Goal: Task Accomplishment & Management: Complete application form

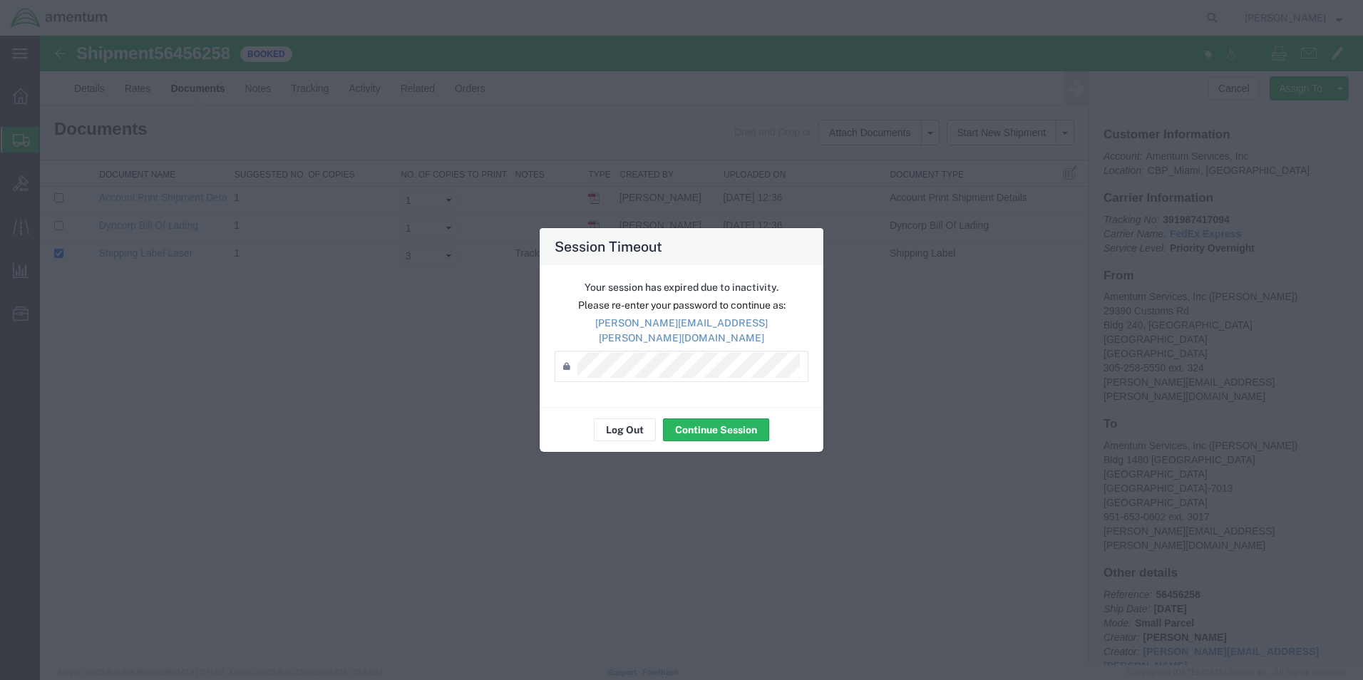
click at [703, 428] on button "Continue Session" at bounding box center [716, 430] width 106 height 23
click at [706, 427] on button "Continue Session" at bounding box center [716, 430] width 106 height 23
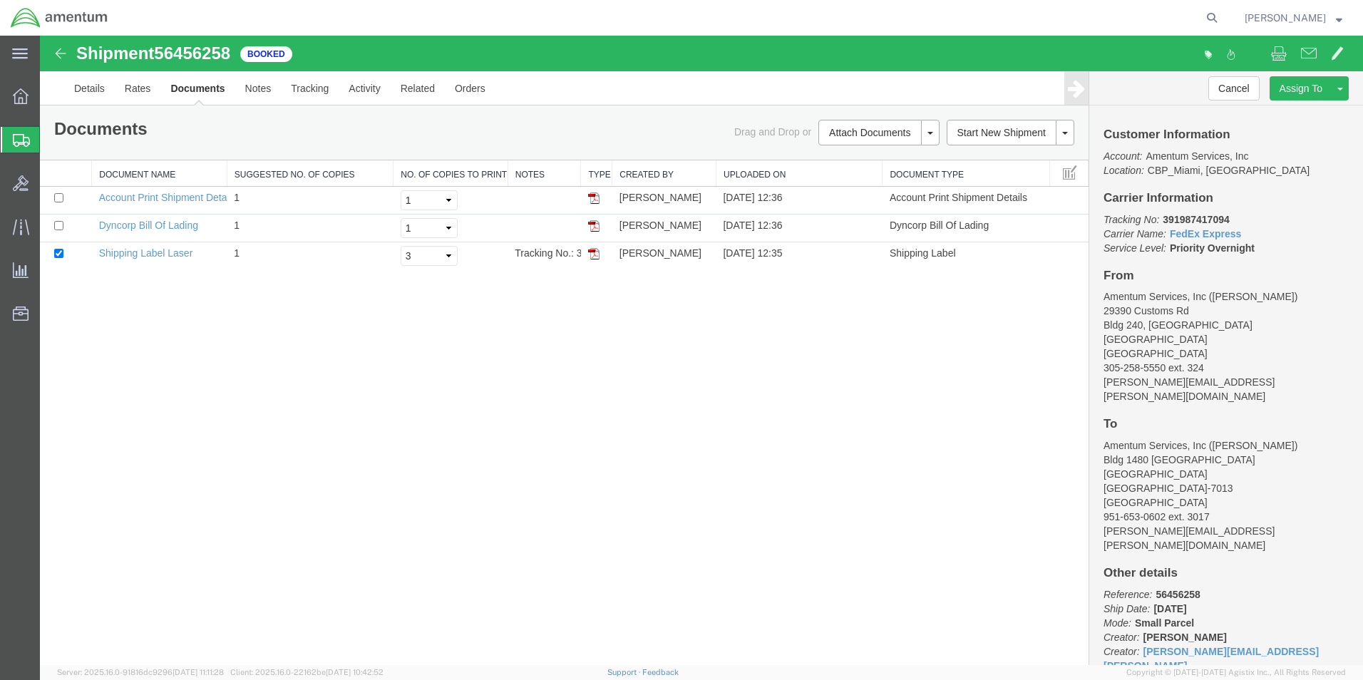
click at [0, 0] on span "Create Shipment" at bounding box center [0, 0] width 0 height 0
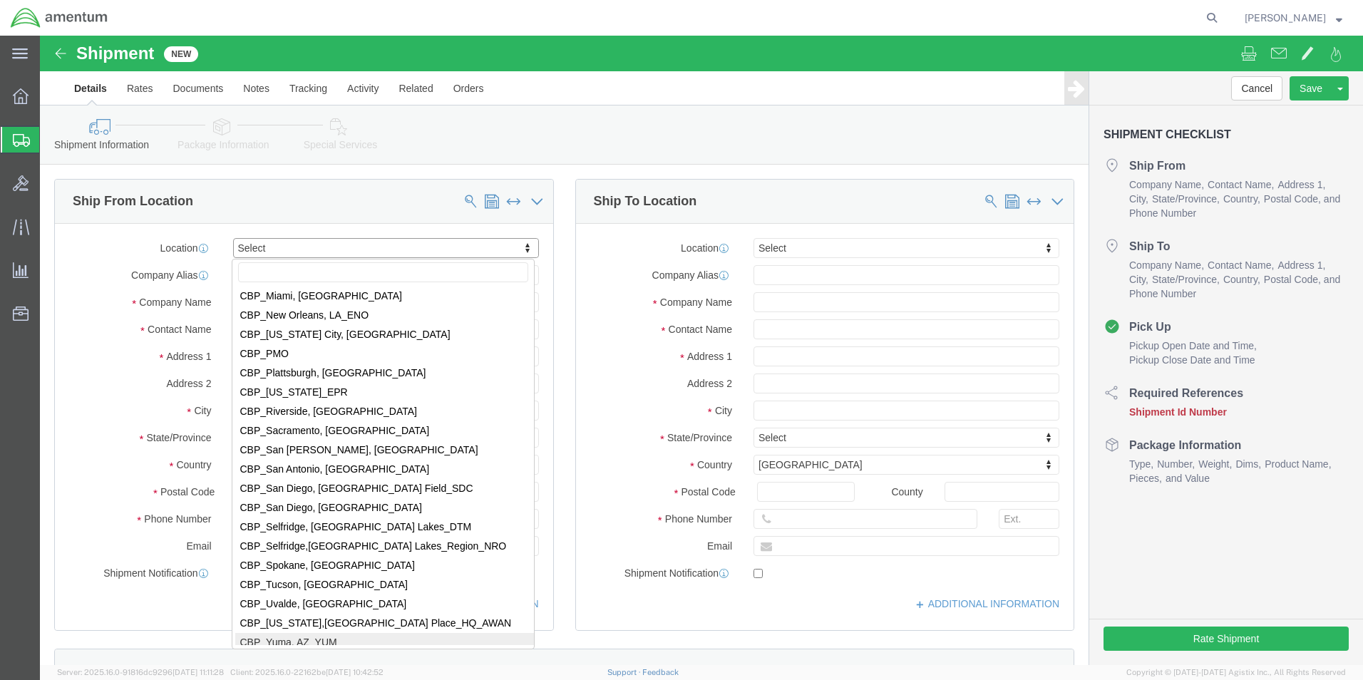
scroll to position [2852, 0]
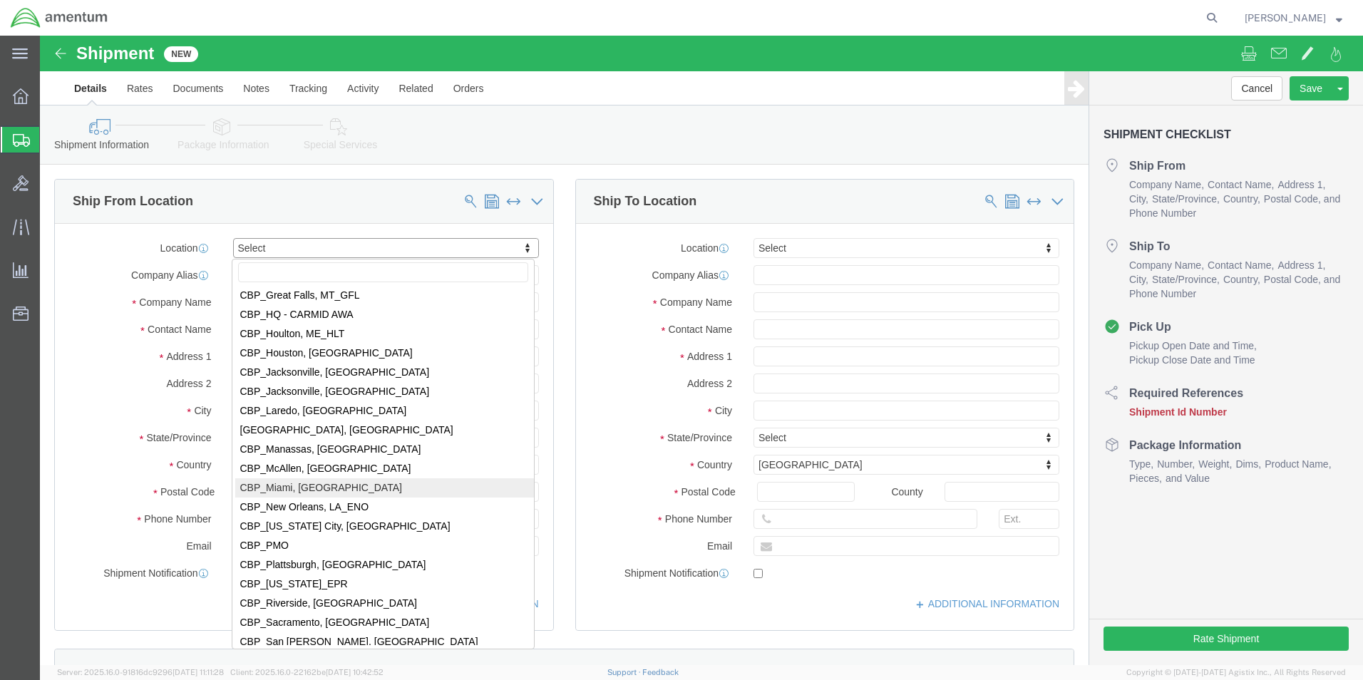
select select "49931"
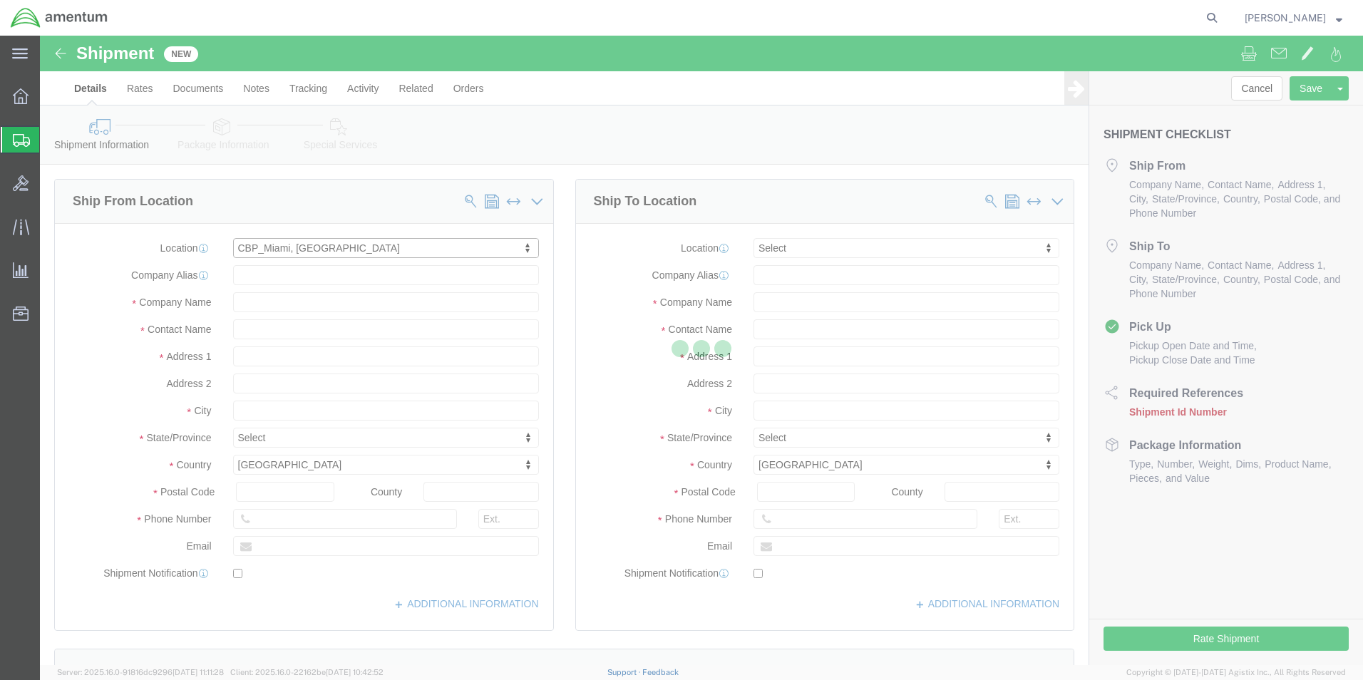
select select "FL"
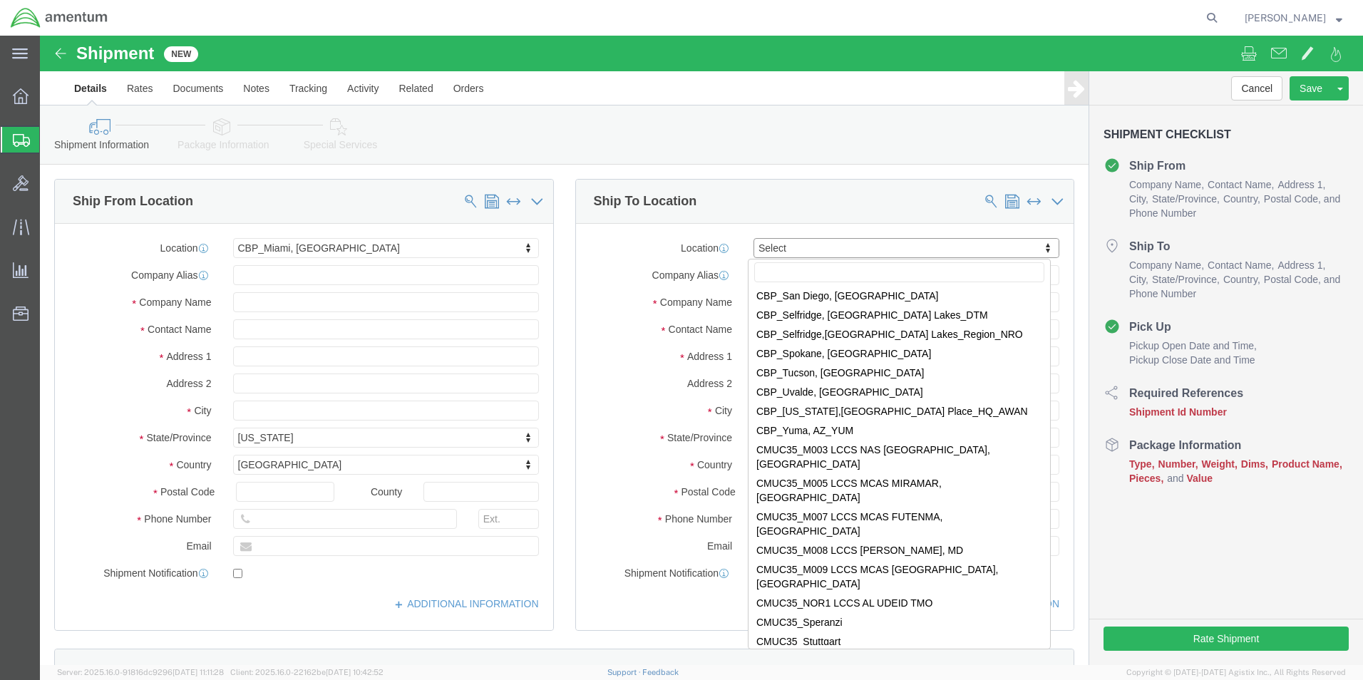
scroll to position [3280, 0]
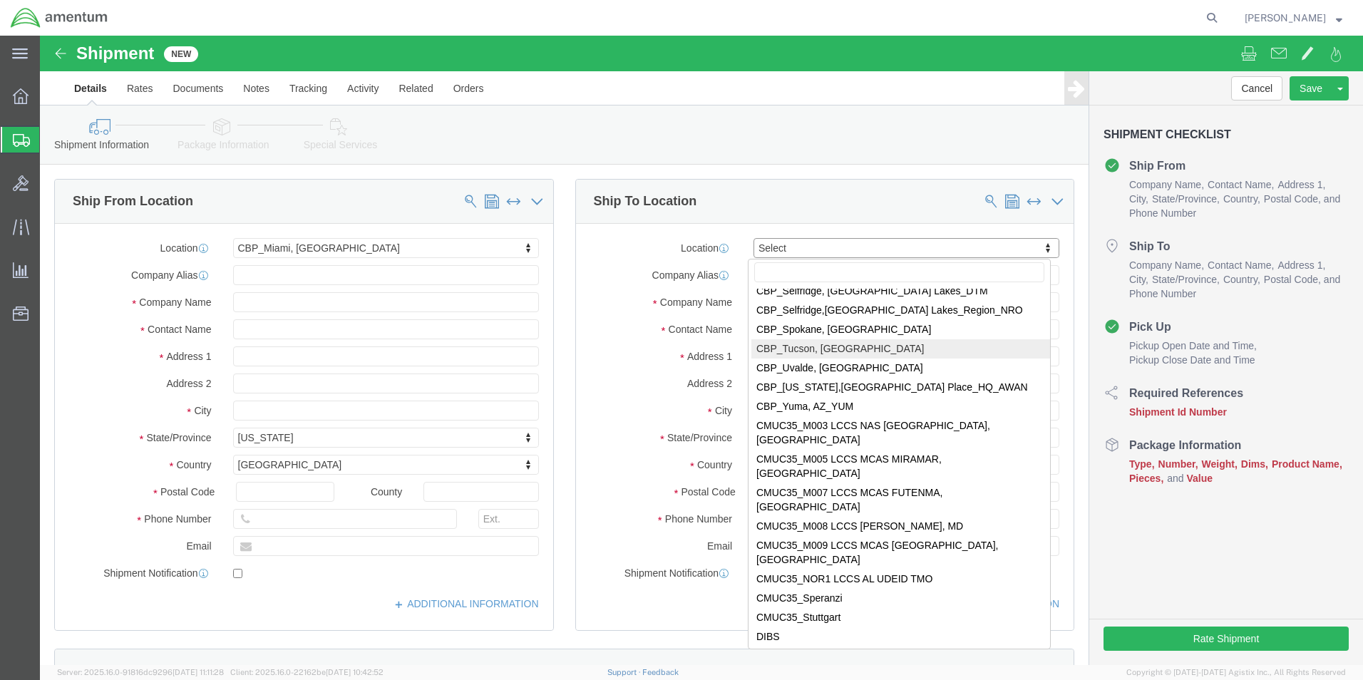
select select "49949"
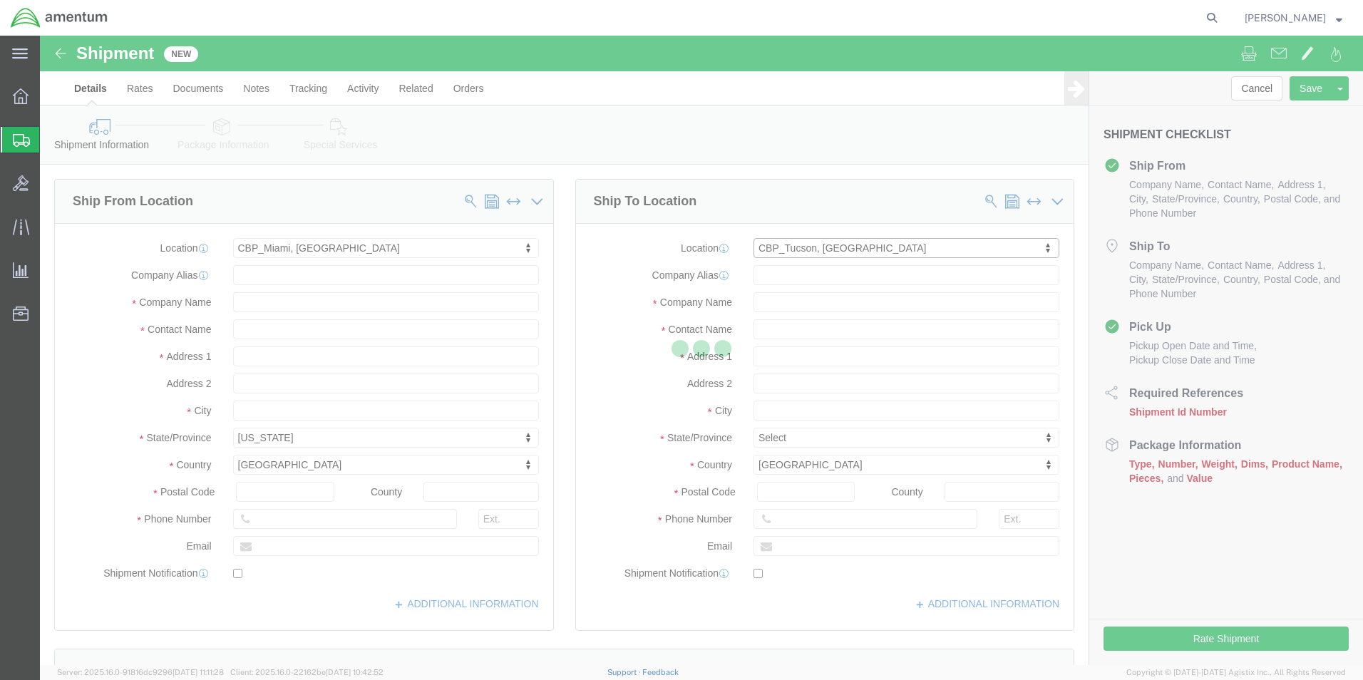
select select "AZ"
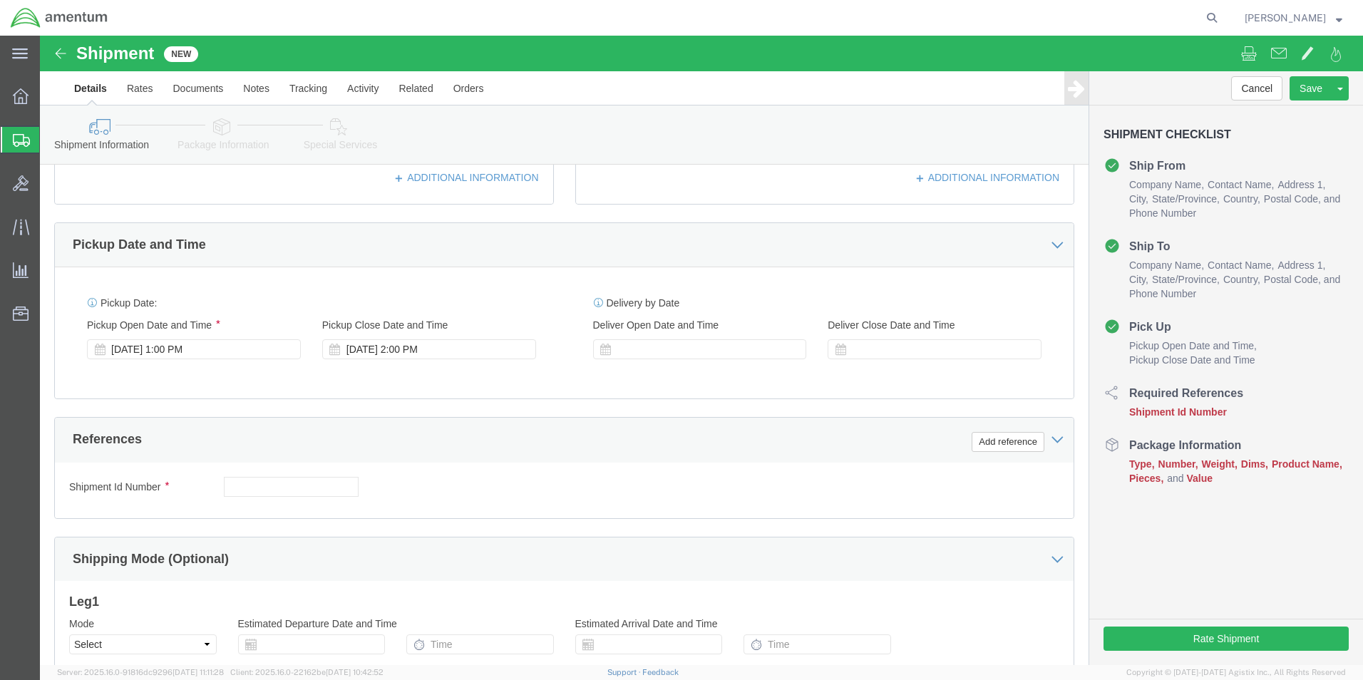
scroll to position [428, 0]
click button "Add reference"
click select "Select Account Type Activity ID Airline Appointment Number ASN Batch Request # …"
select select "CUSTREF"
click select "Select Account Type Activity ID Airline Appointment Number ASN Batch Request # …"
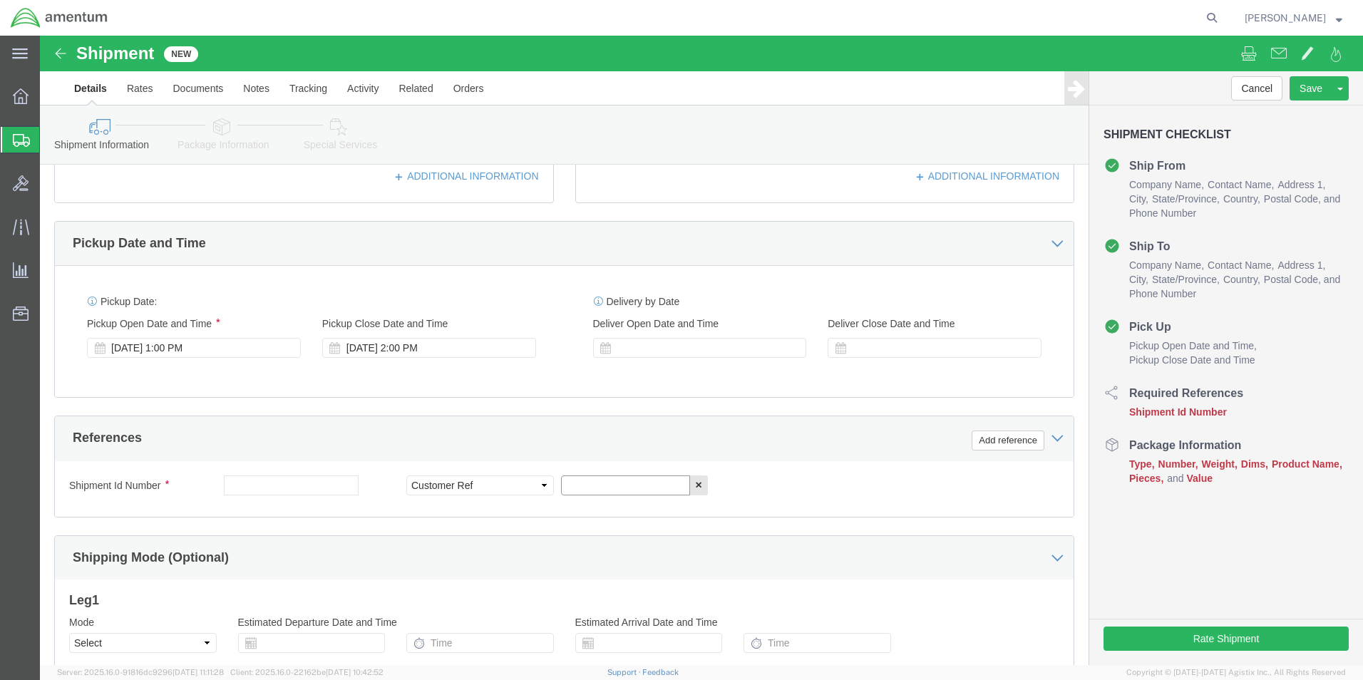
click input "text"
click button "Add reference"
click input "O-RING"
type input "O-RING USAGE #324258"
click select "Select Account Type Activity ID Airline Appointment Number ASN Batch Request # …"
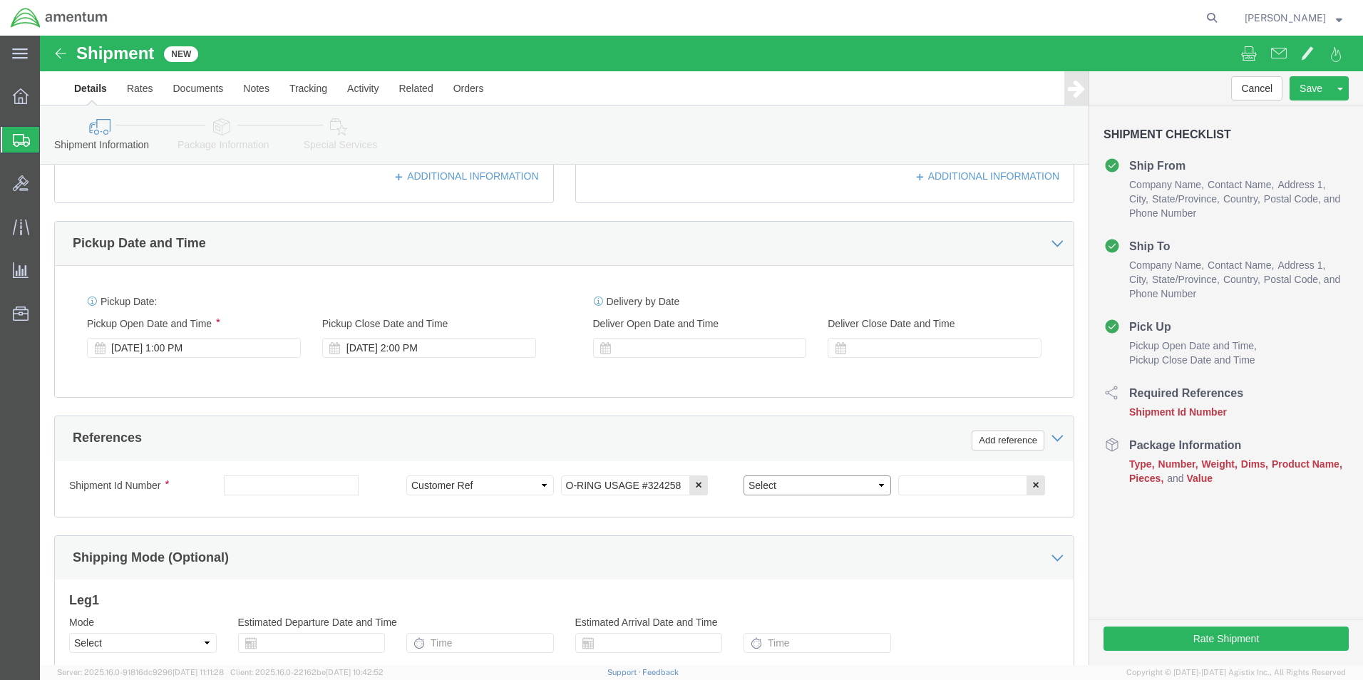
select select "DEPT"
click select "Select Account Type Activity ID Airline Appointment Number ASN Batch Request # …"
click input "text"
type input "CBP"
click button "Add reference"
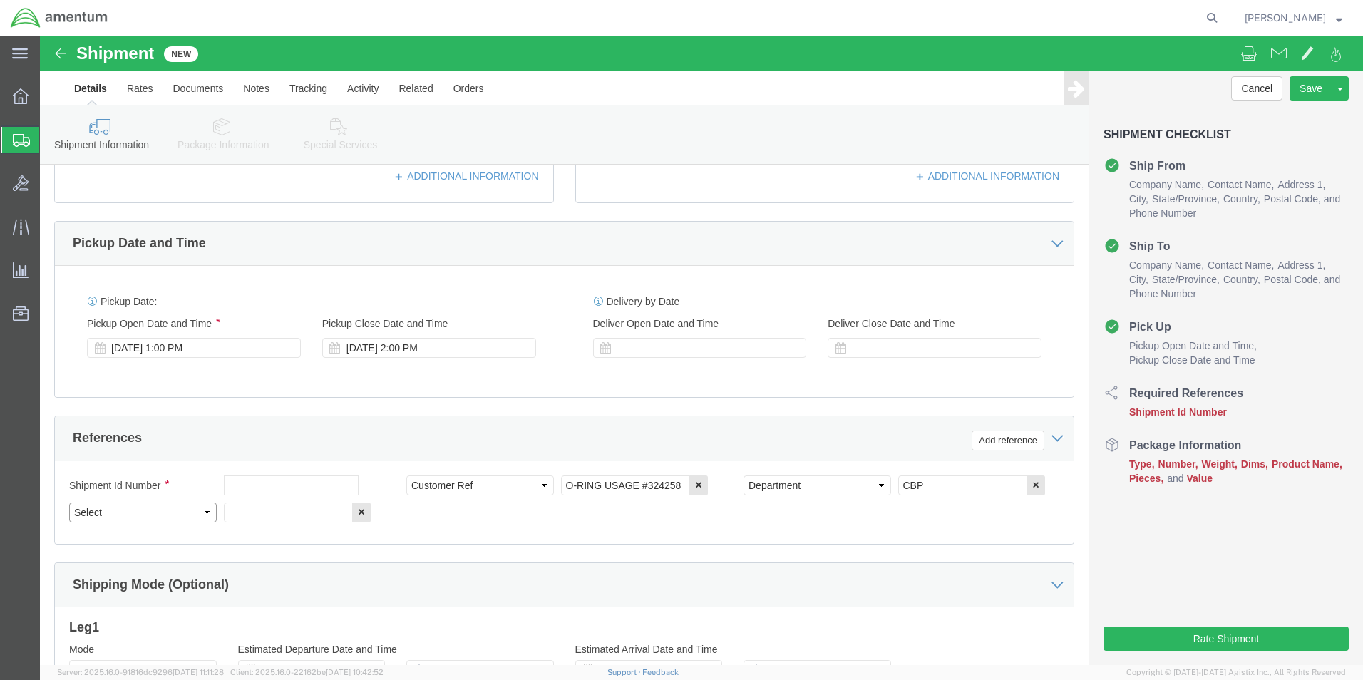
click select "Select Account Type Activity ID Airline Appointment Number ASN Batch Request # …"
select select "PROJNUM"
click select "Select Account Type Activity ID Airline Appointment Number ASN Batch Request # …"
click input "text"
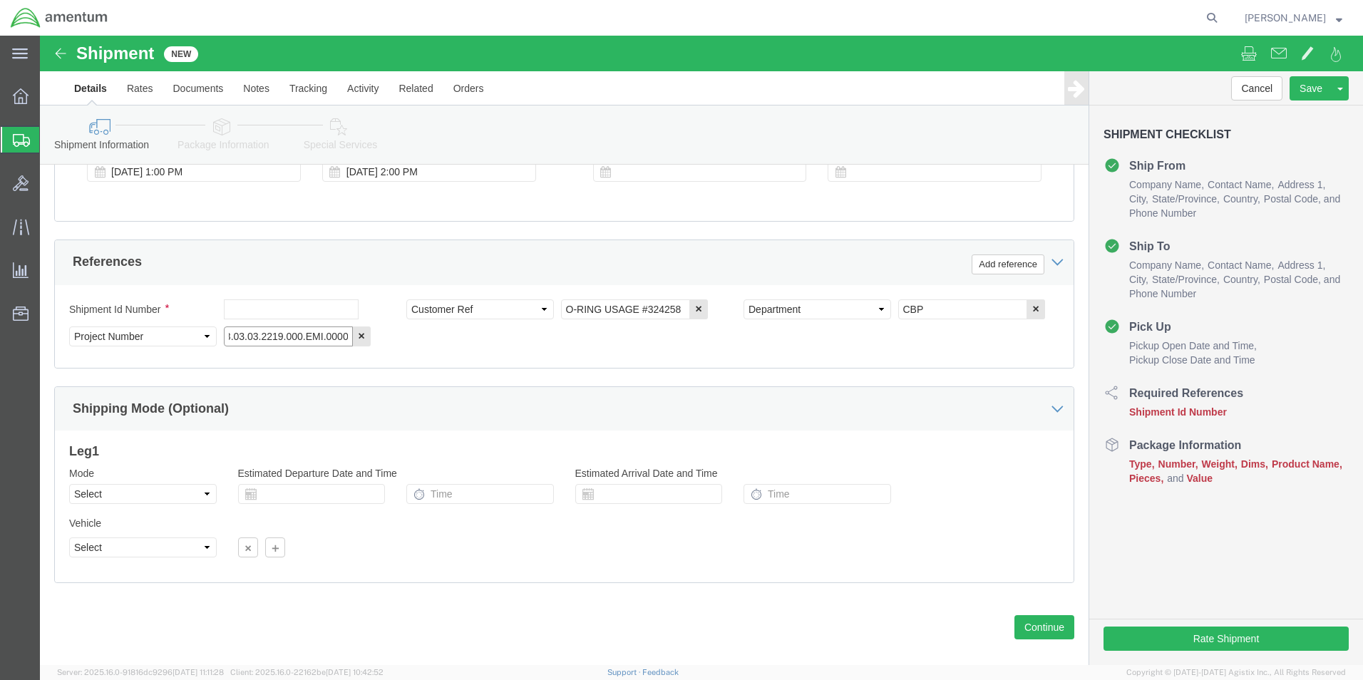
scroll to position [622, 0]
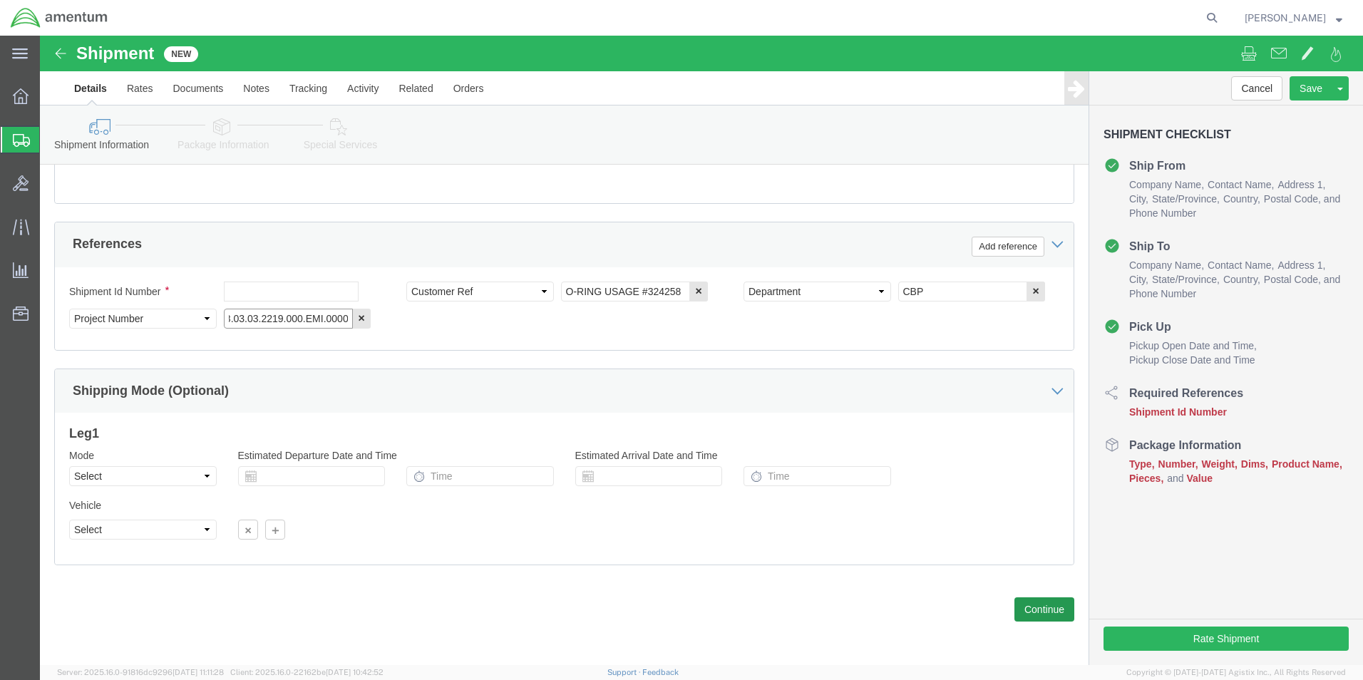
type input "6118.03.03.2219.000.EMI.0000"
click button "Continue"
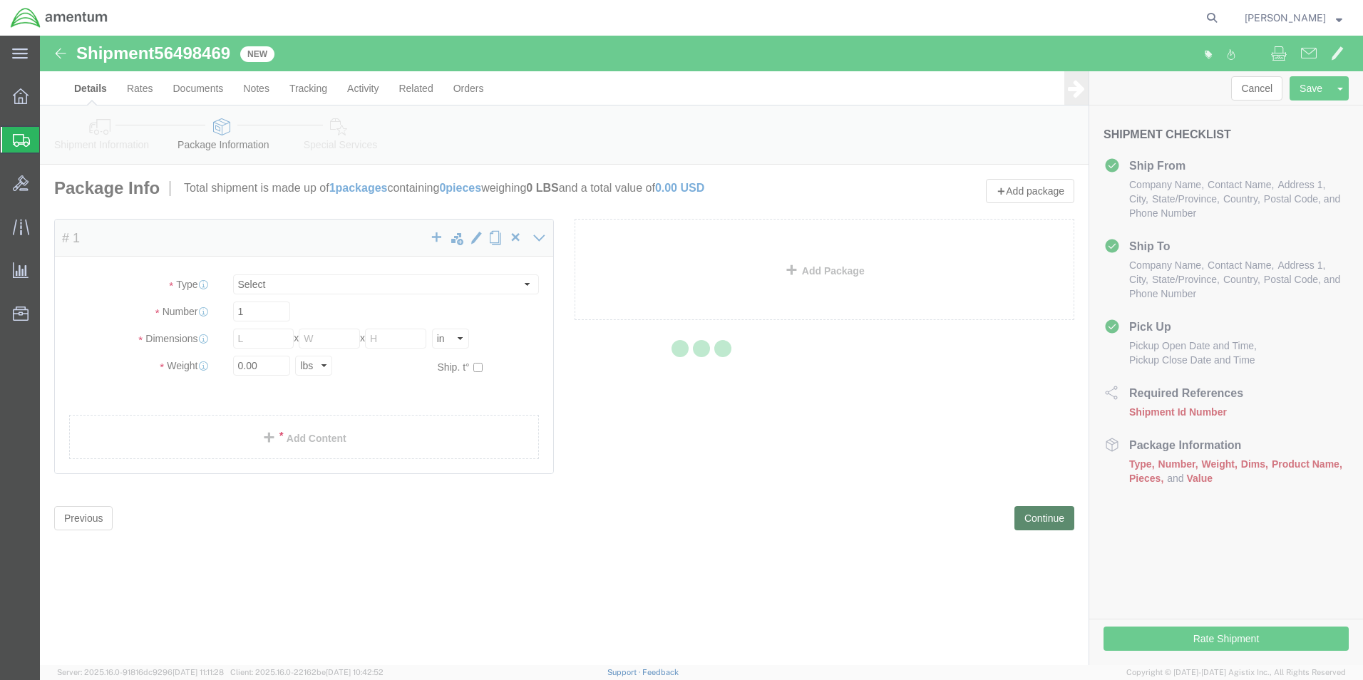
select select "CBOX"
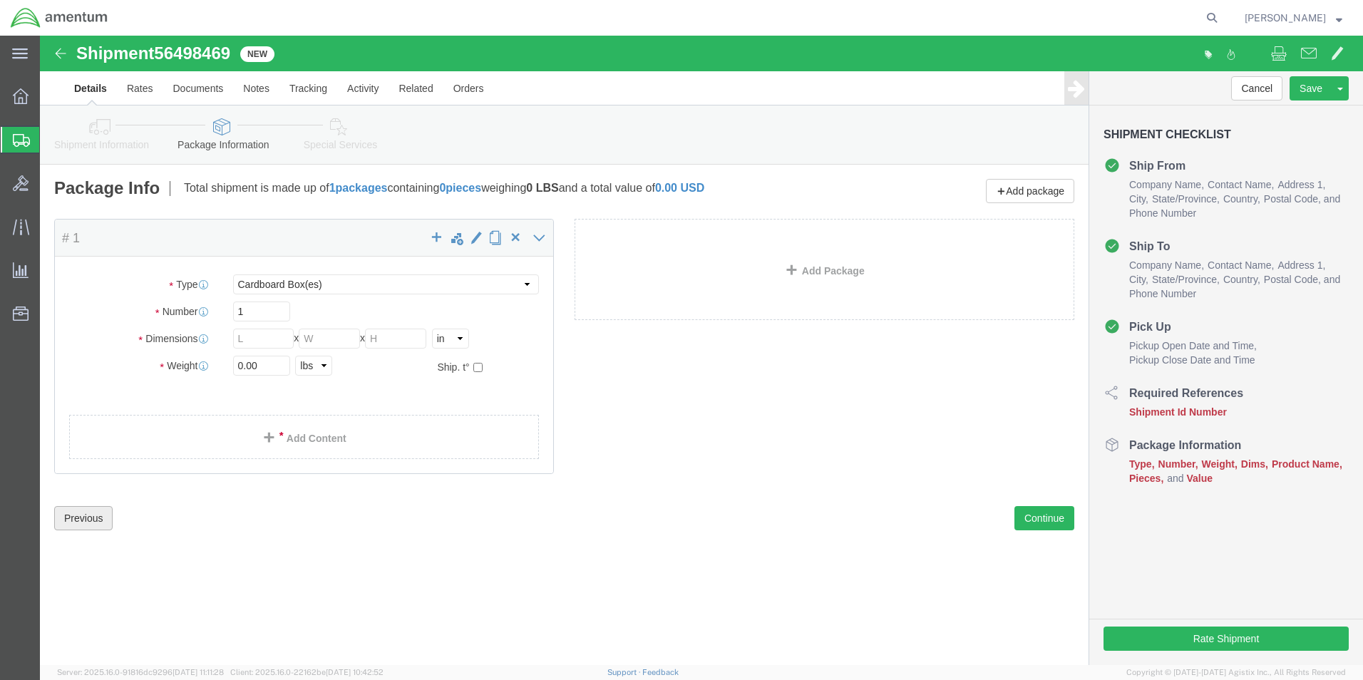
click button "Previous"
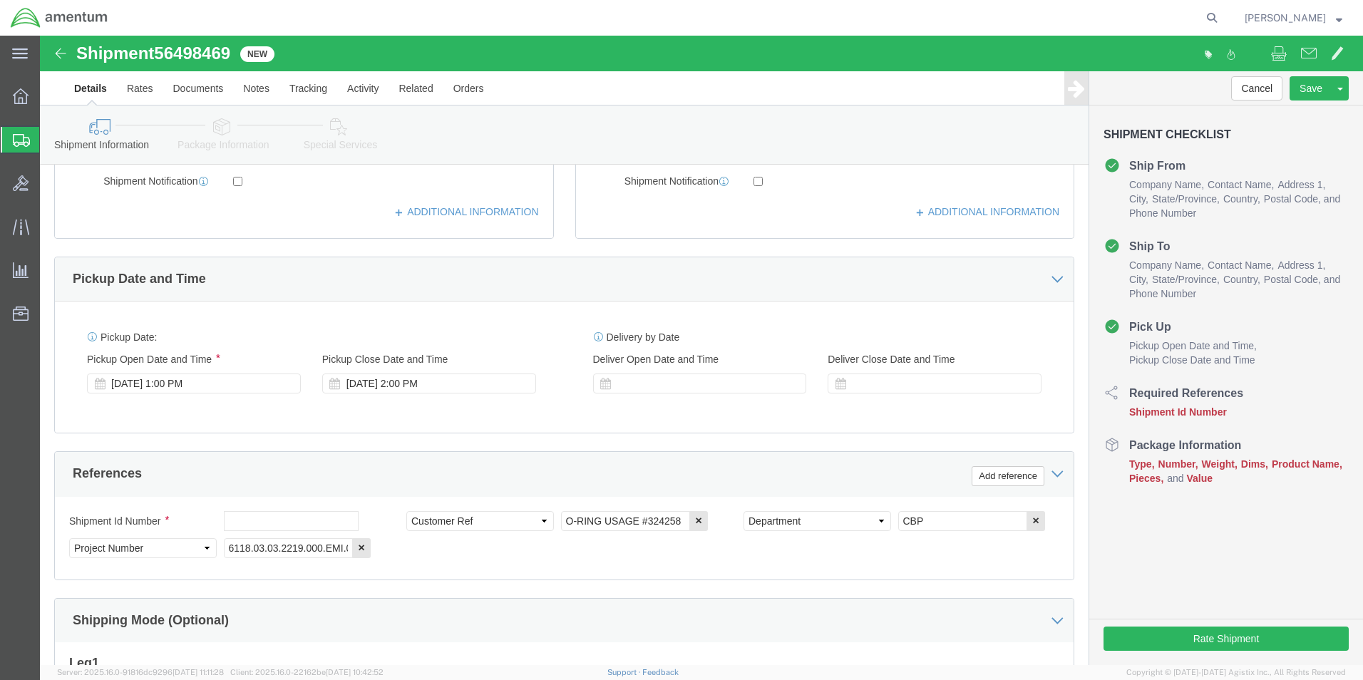
scroll to position [428, 0]
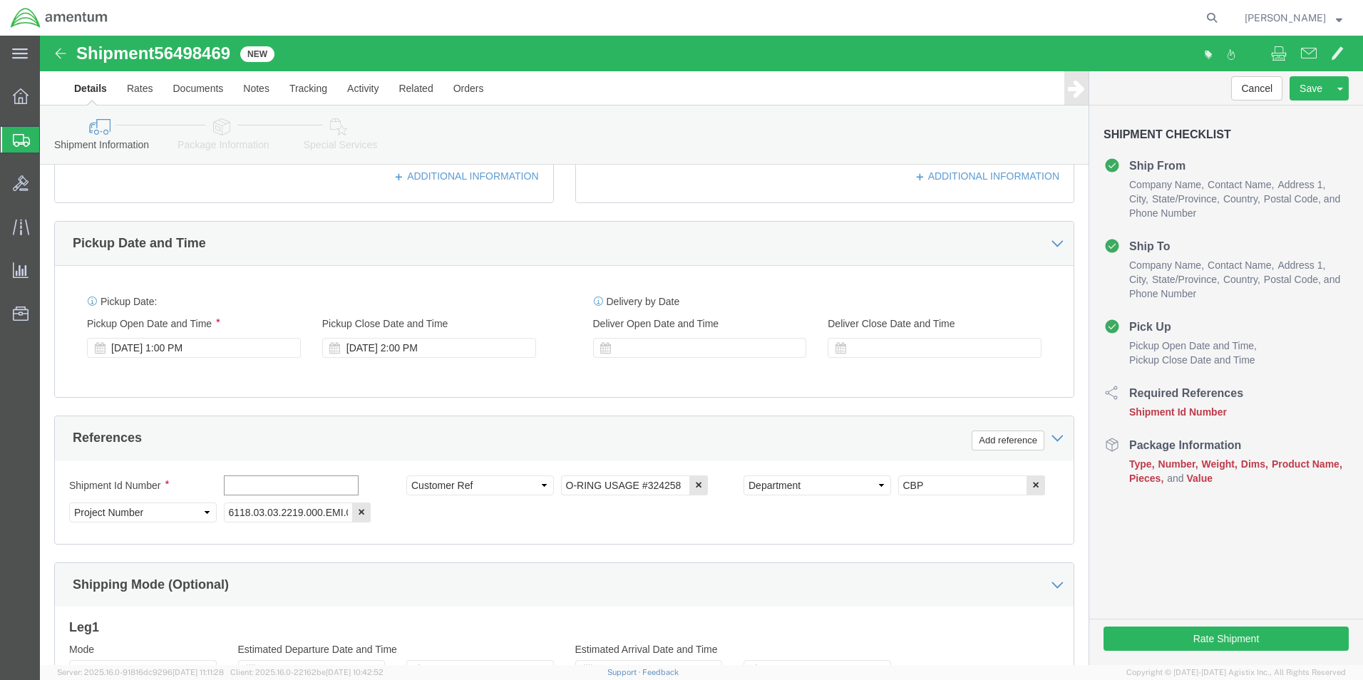
click input "text"
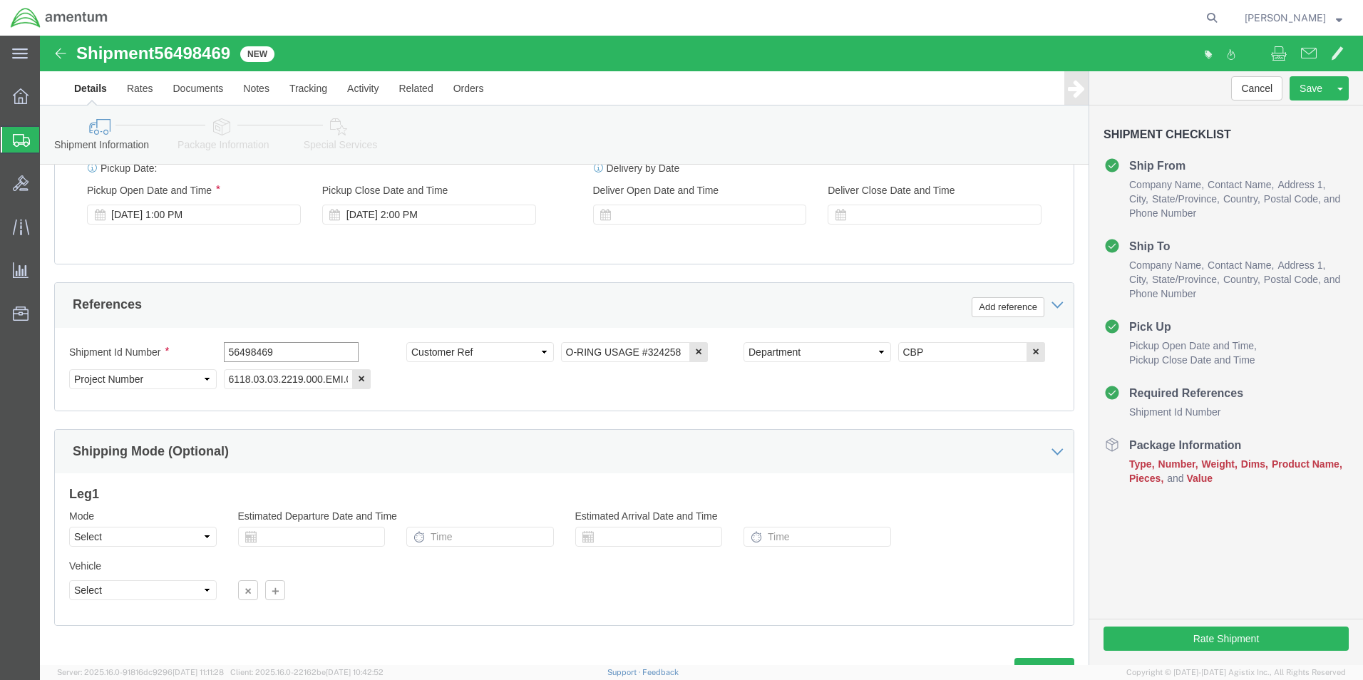
scroll to position [622, 0]
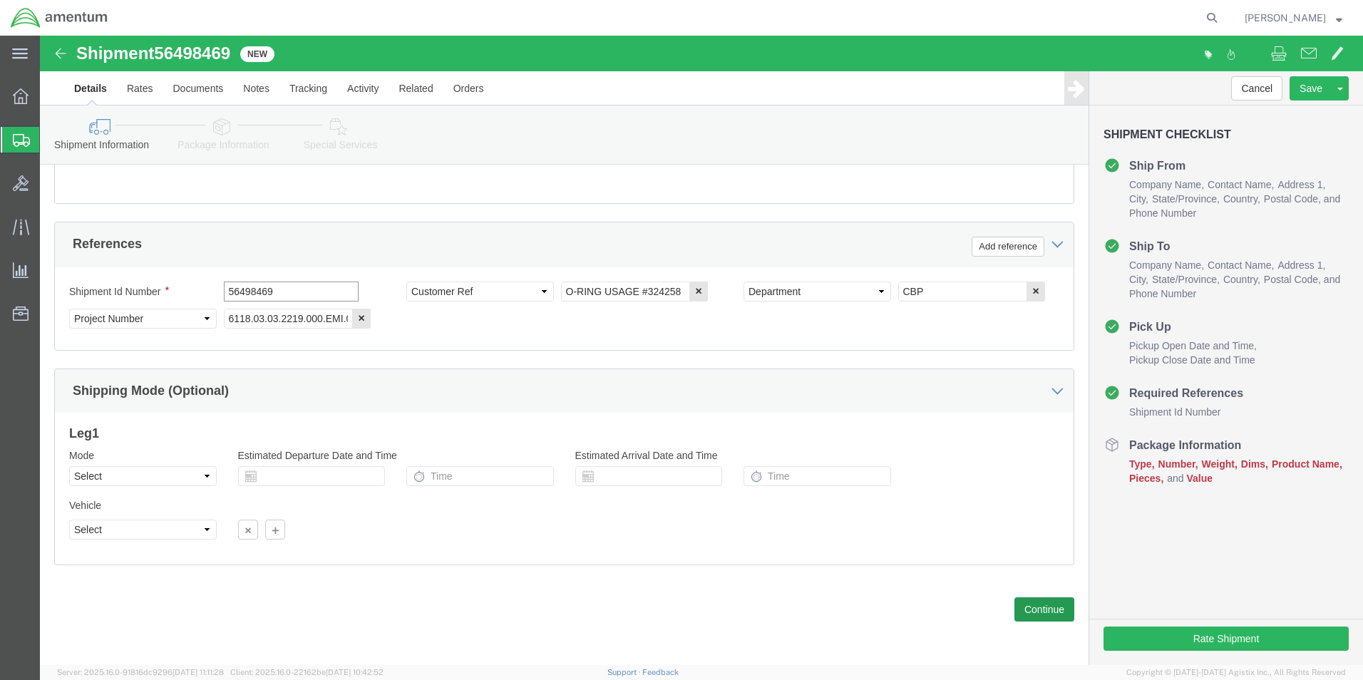
type input "56498469"
click button "Continue"
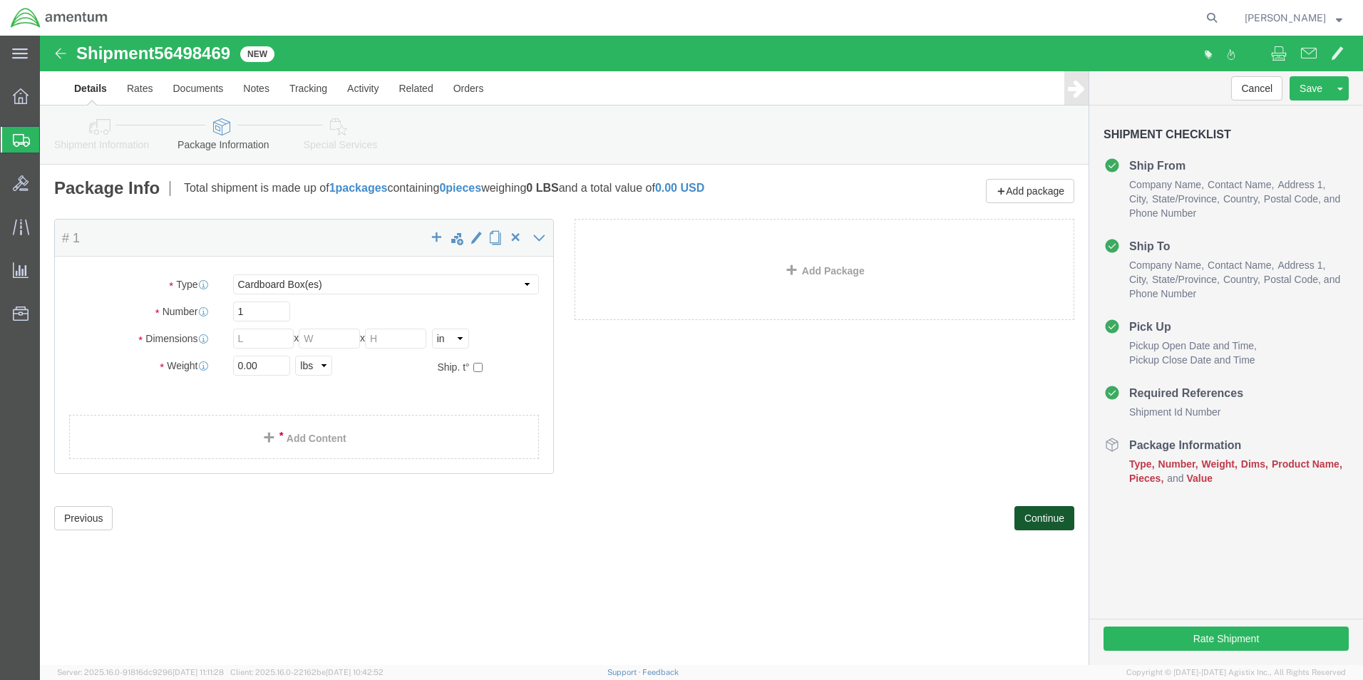
scroll to position [0, 0]
click select "Select BCK Boxes Bale(s) Basket(s) Bolt(s) Bottle(s) Buckets Bulk Bundle(s) Can…"
select select "PAK"
click select "Select BCK Boxes Bale(s) Basket(s) Bolt(s) Bottle(s) Buckets Bulk Bundle(s) Can…"
type input "10.25"
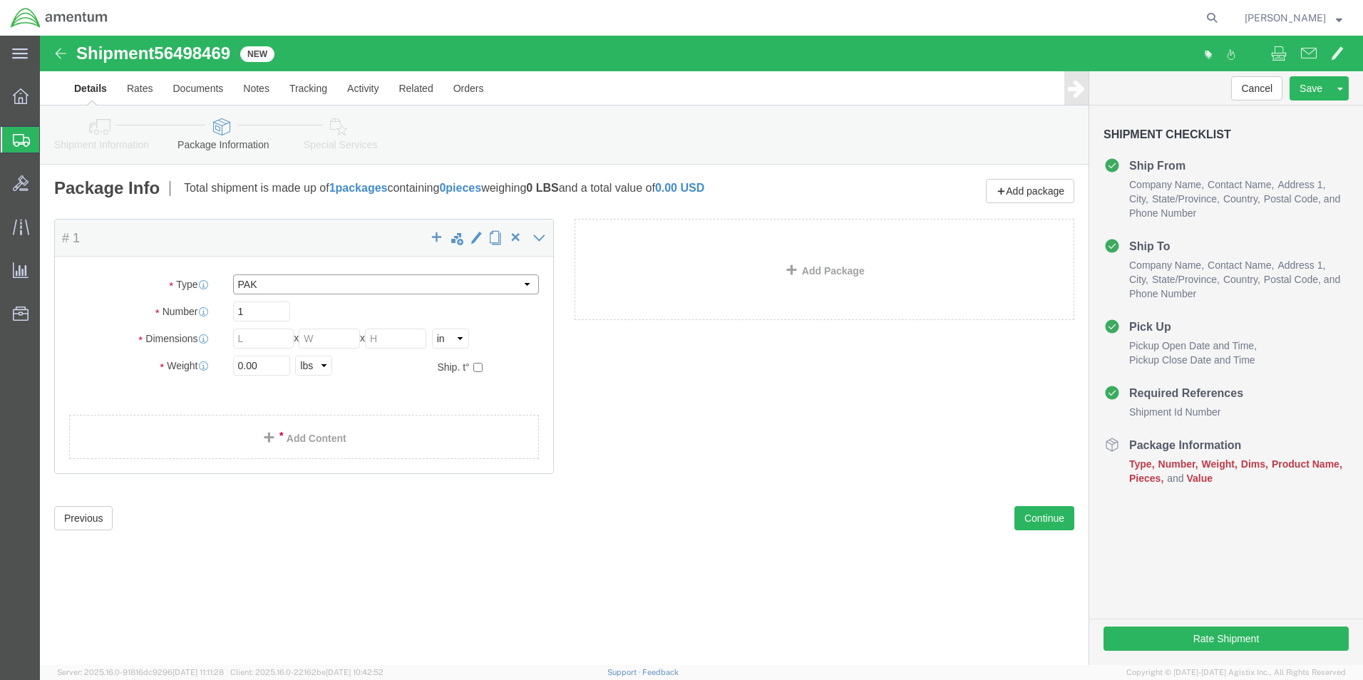
type input "12.75"
type input "1.00"
click input "0.00"
type input "1.00"
click span
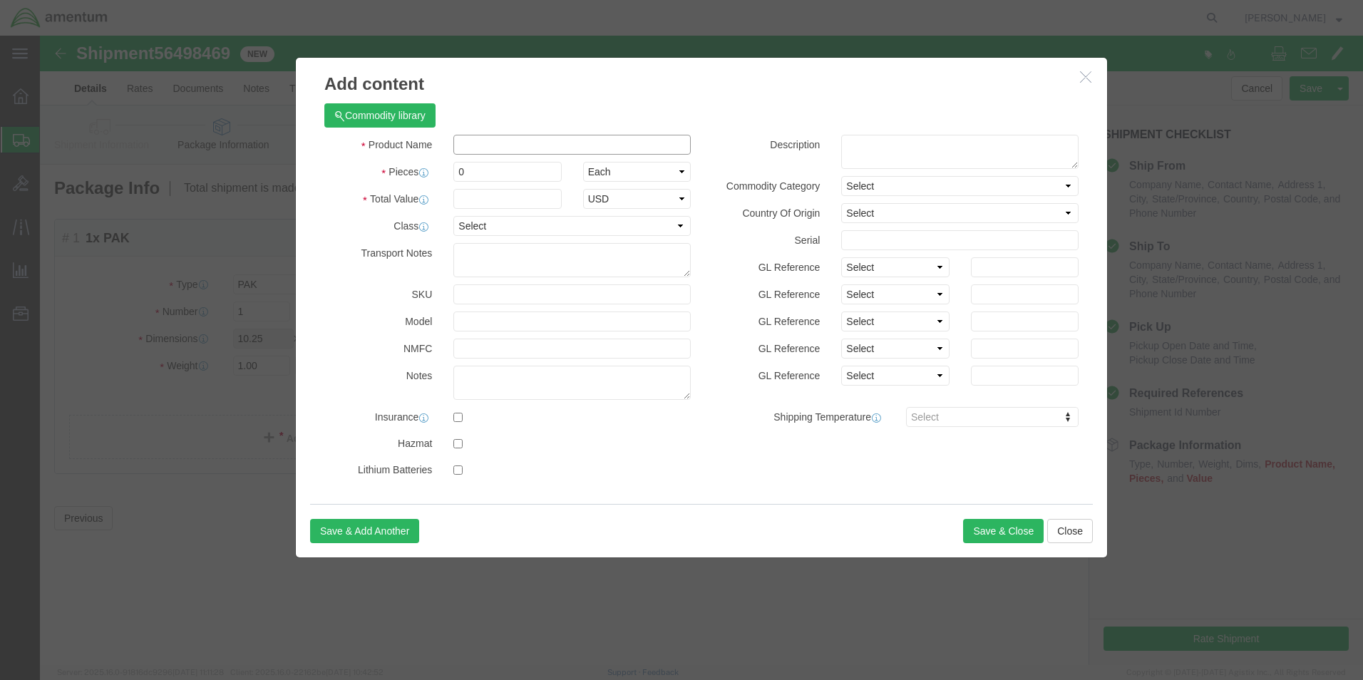
click input "text"
type input "O-RING"
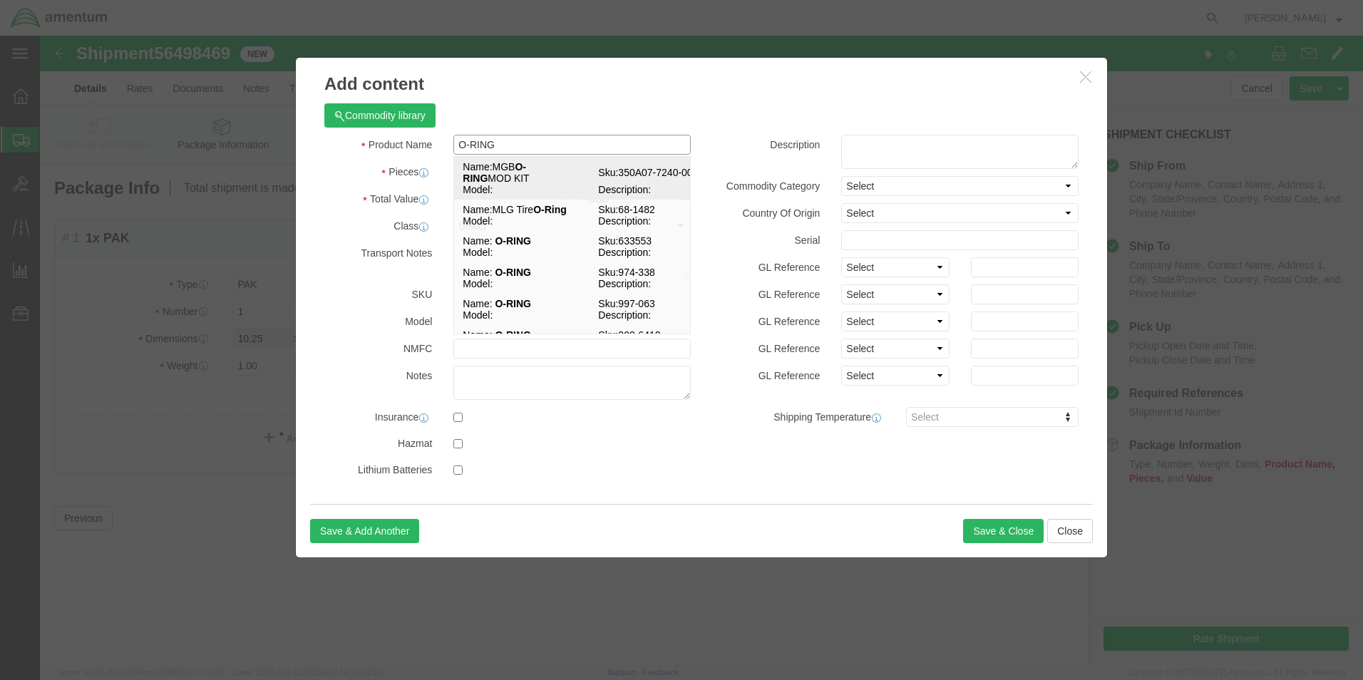
click div "Name: MGB O-RING MOD KIT Sku: 350A07-7240-0071 Model: Description:"
select select "USD"
type input "MGB O-RING MOD KIT"
type input "350A07-7240-0071"
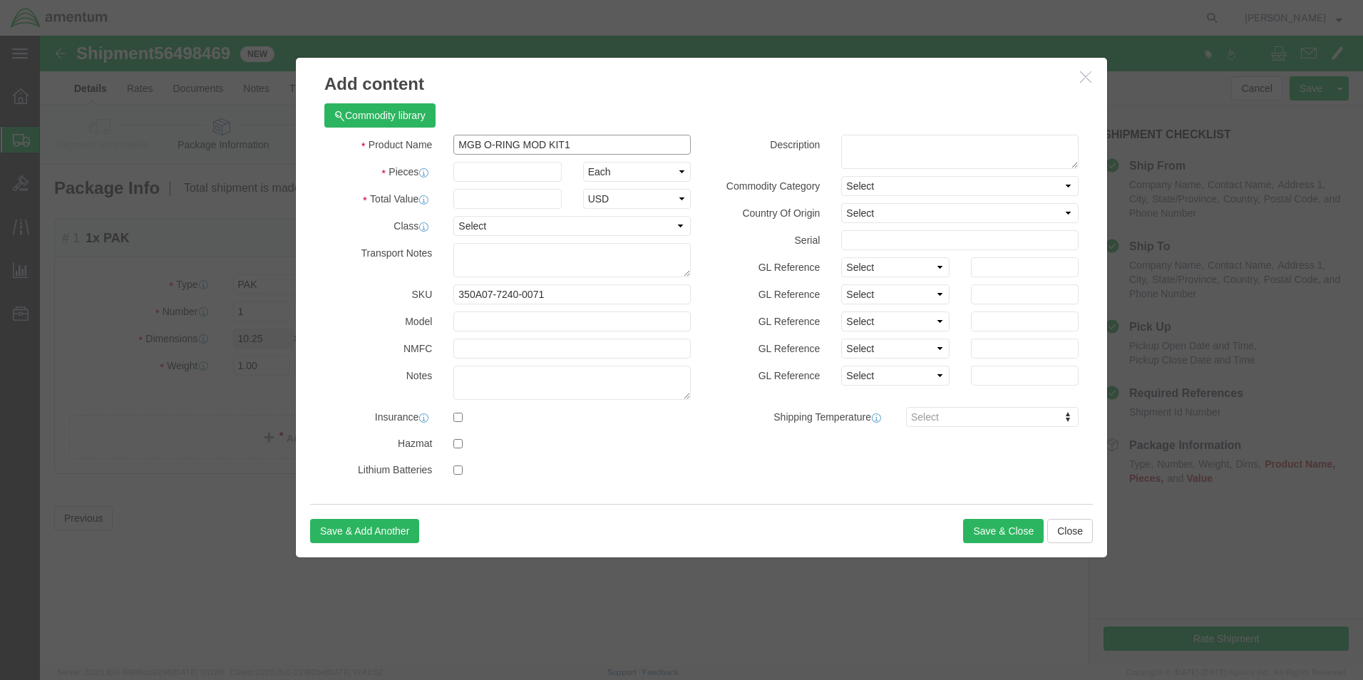
type input "MGB O-RING MOD KIT1"
click input "text"
type input "1"
click input "text"
type input "50.00"
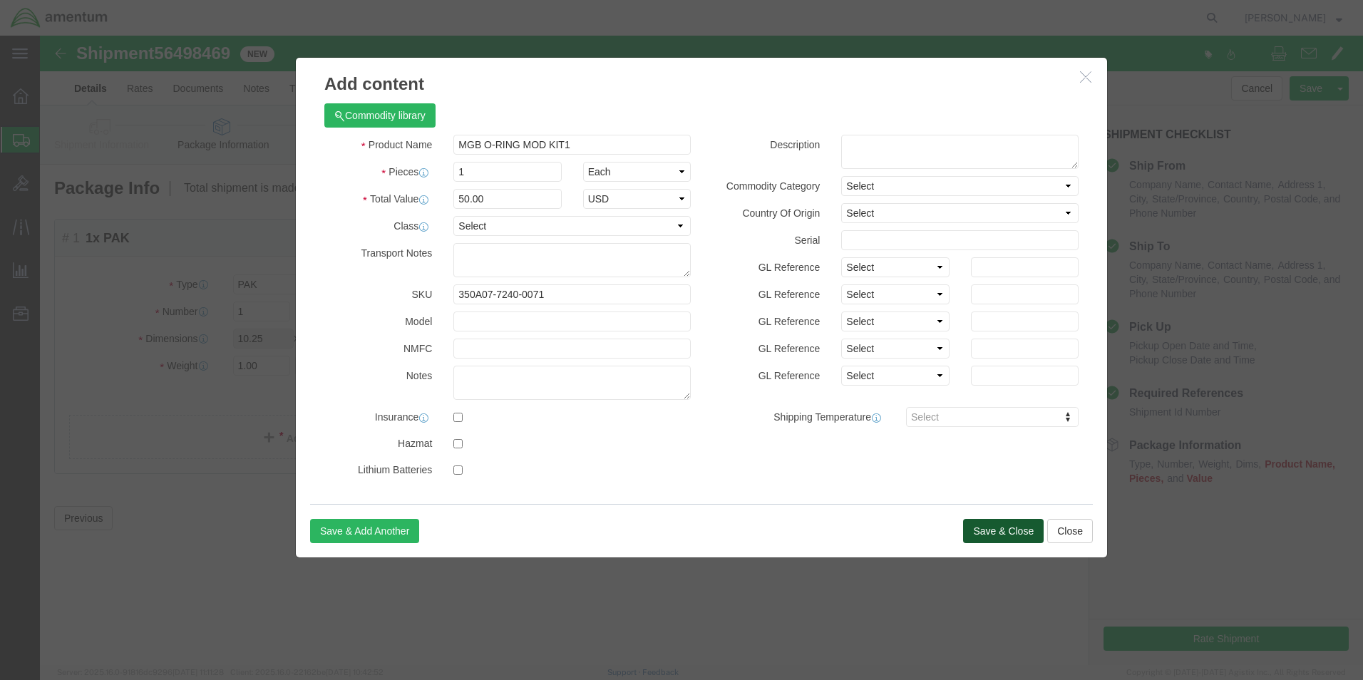
click button "Save & Close"
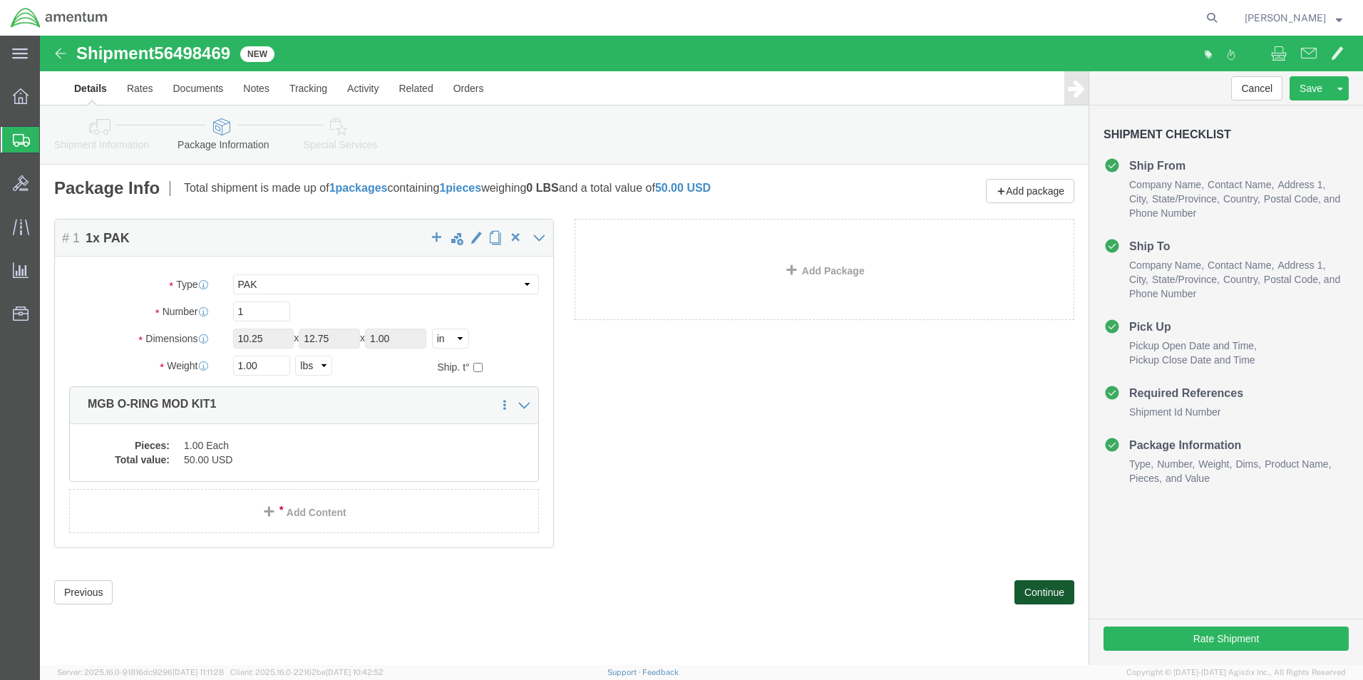
click button "Continue"
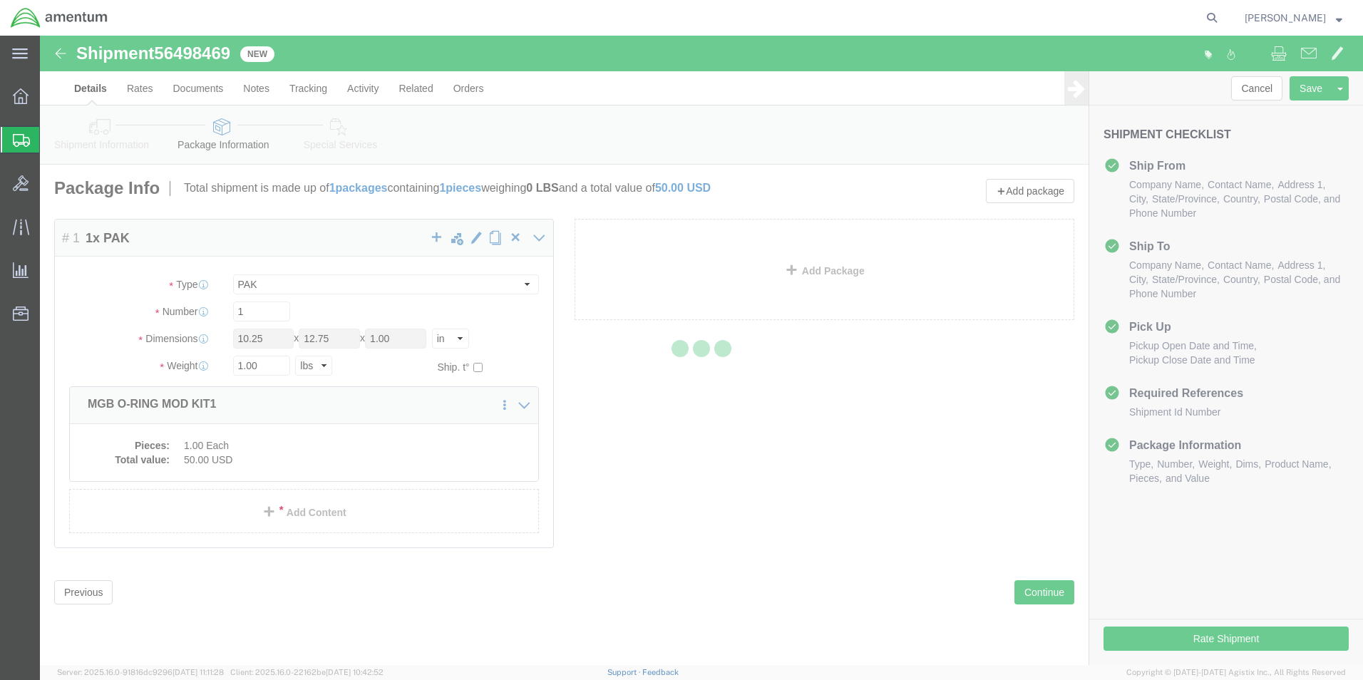
select select
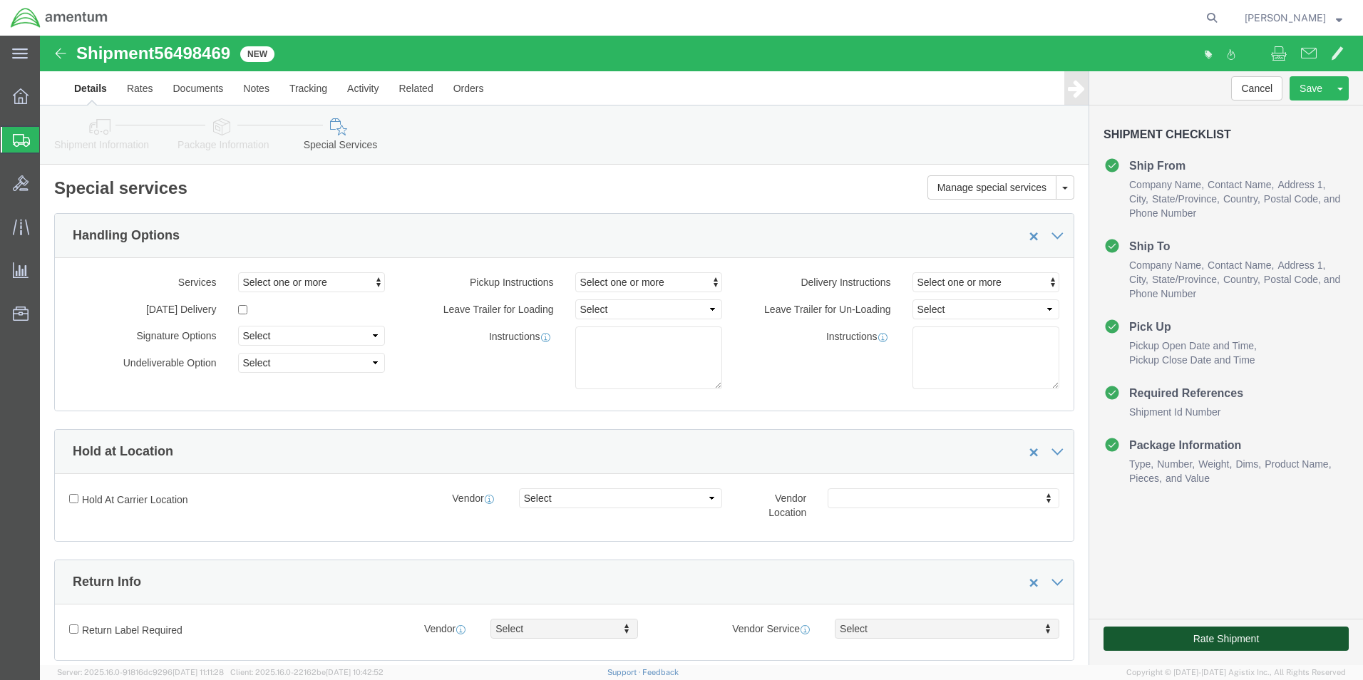
click button "Rate Shipment"
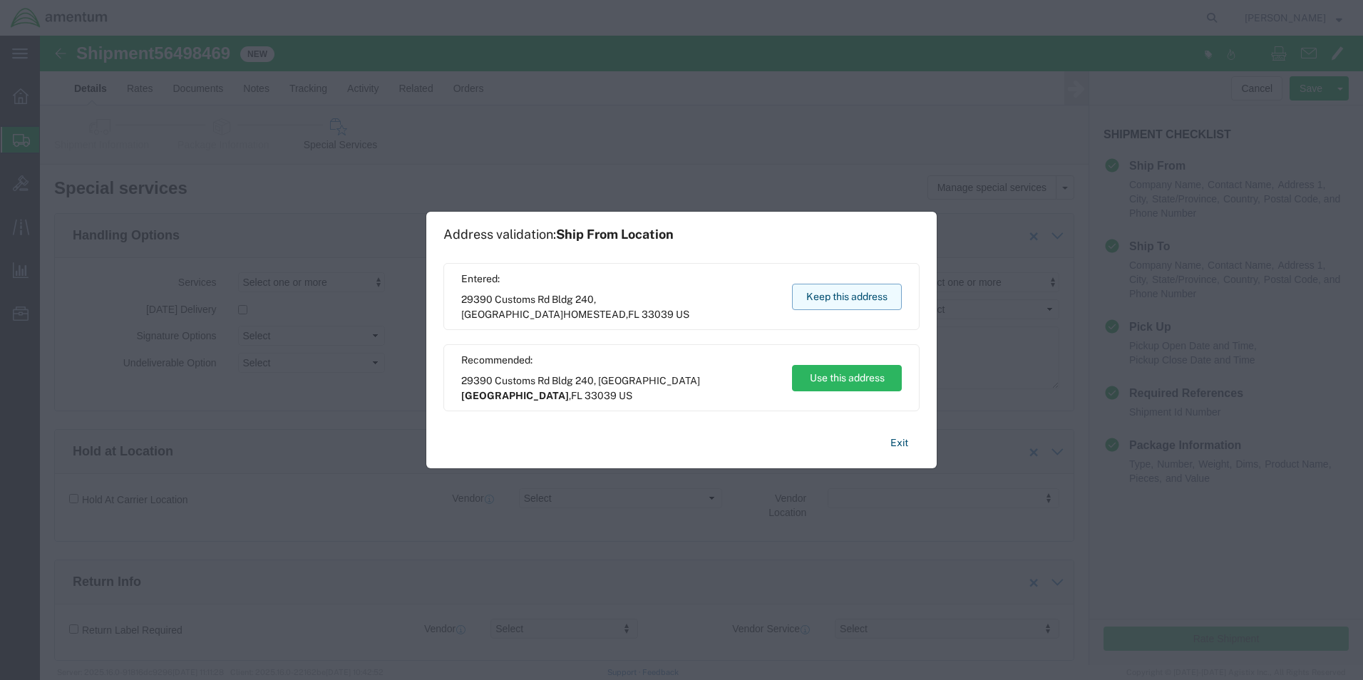
click at [825, 291] on button "Keep this address" at bounding box center [847, 297] width 110 height 26
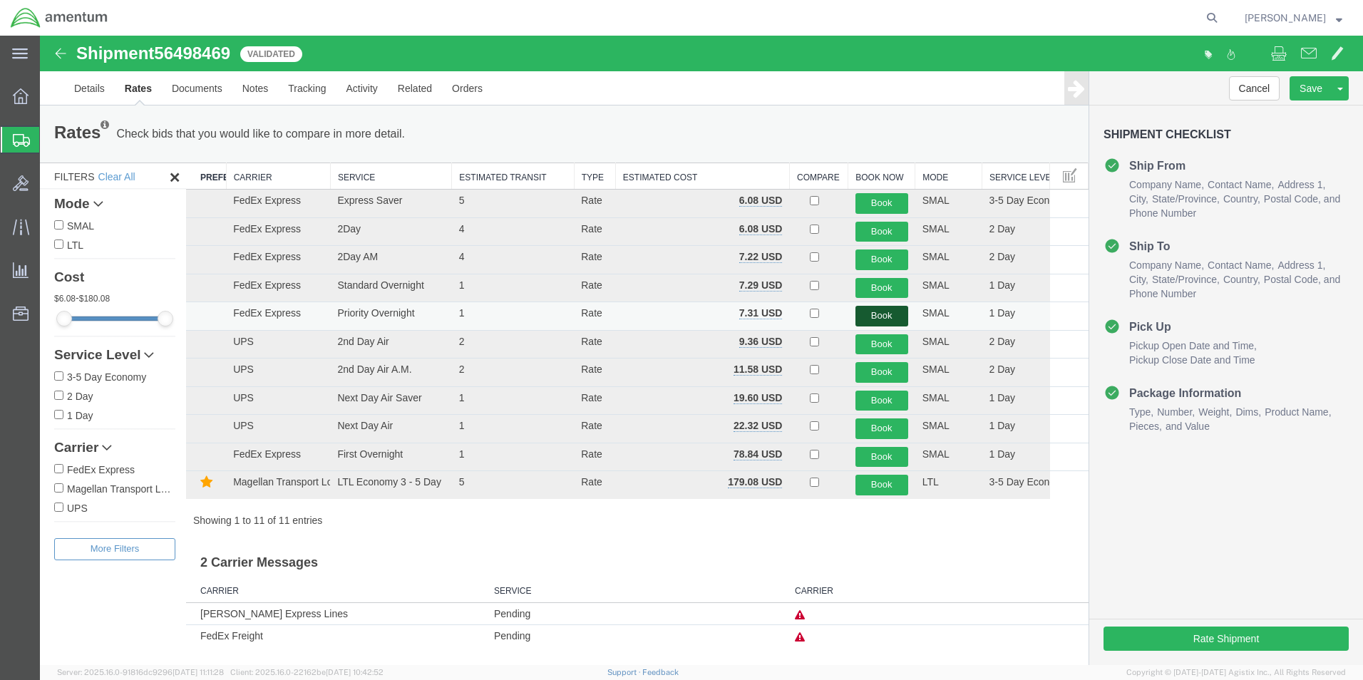
click at [875, 315] on button "Book" at bounding box center [882, 316] width 53 height 21
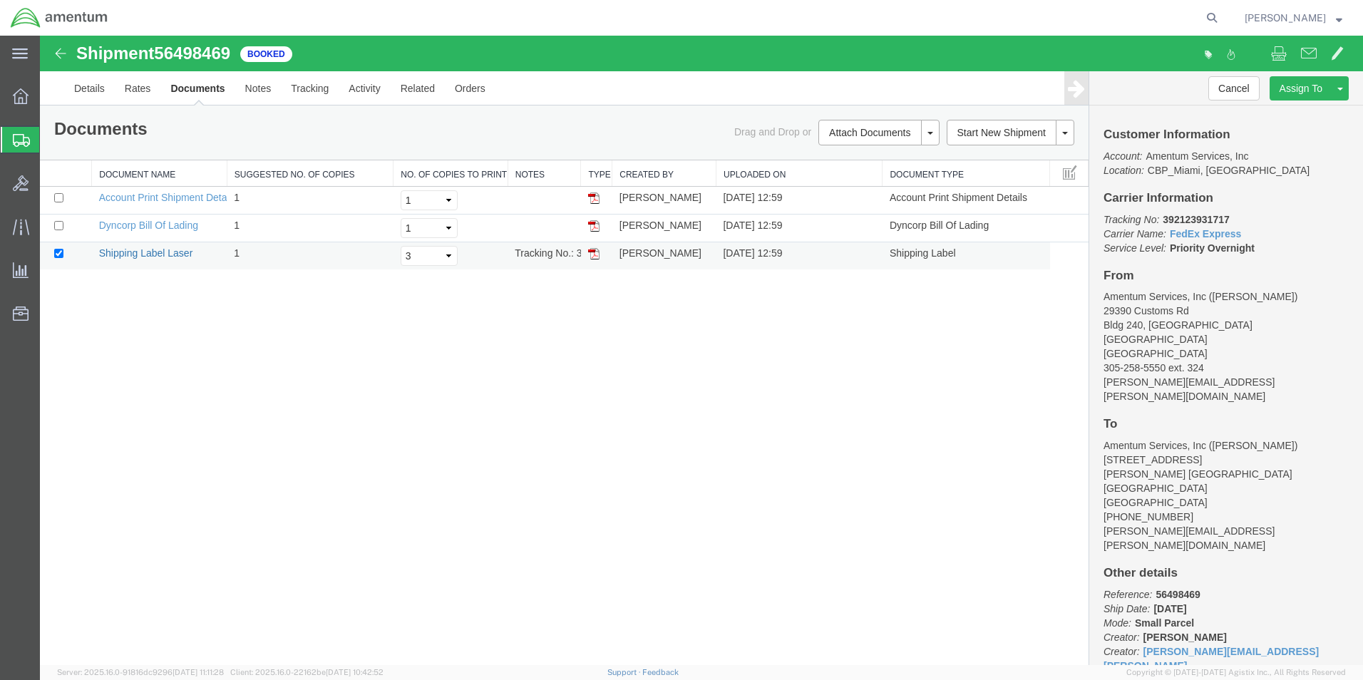
click at [126, 254] on link "Shipping Label Laser" at bounding box center [146, 252] width 94 height 11
click at [19, 94] on icon at bounding box center [21, 96] width 16 height 16
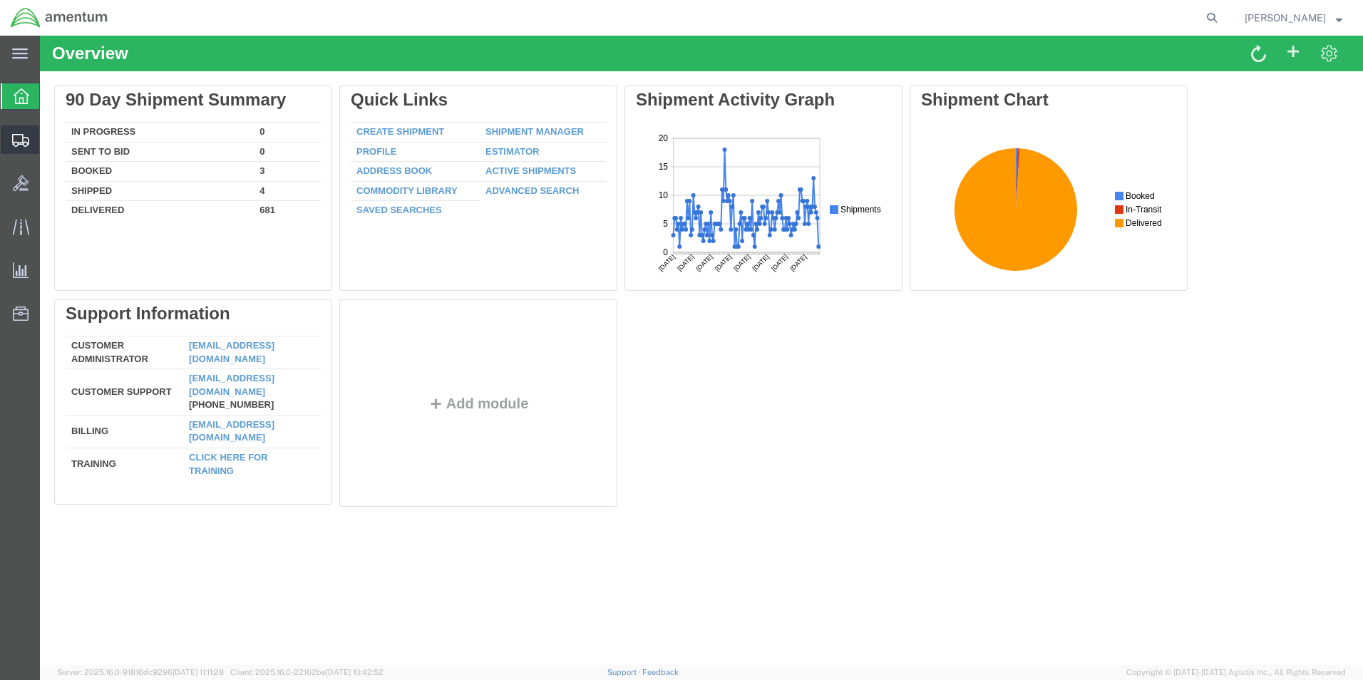
click at [0, 0] on span "Create Shipment" at bounding box center [0, 0] width 0 height 0
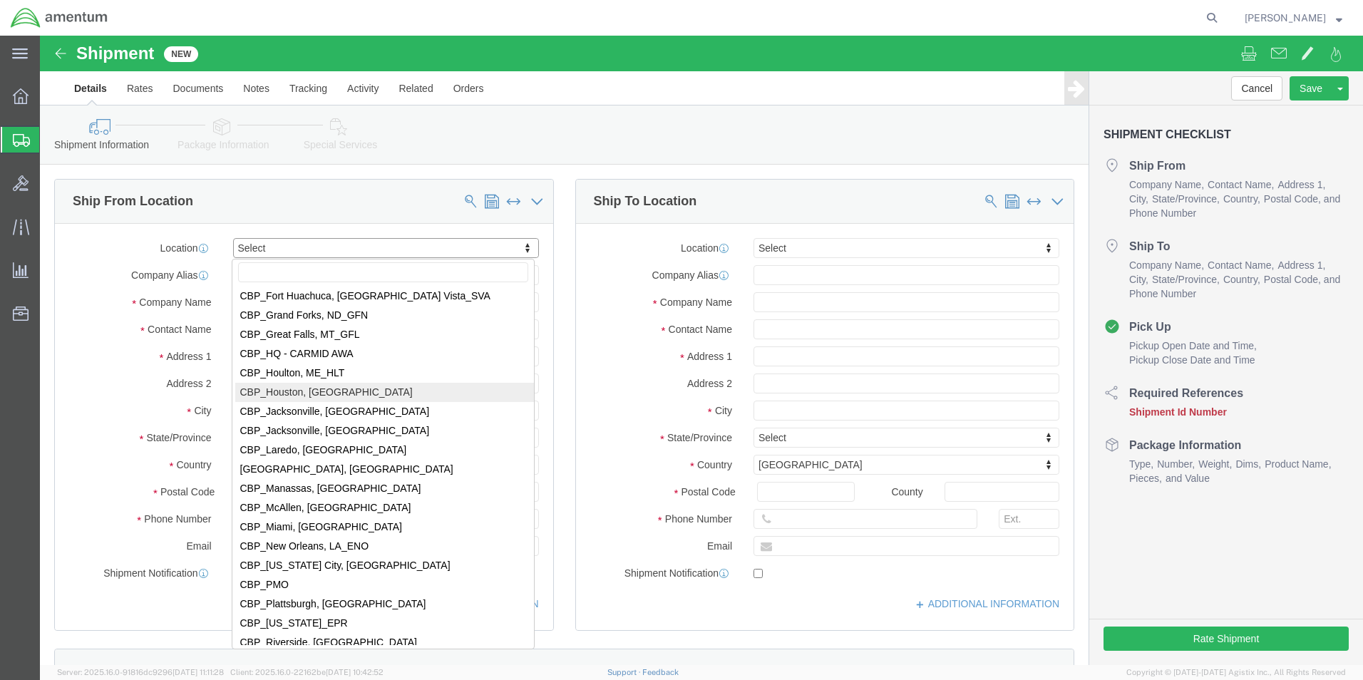
scroll to position [2852, 0]
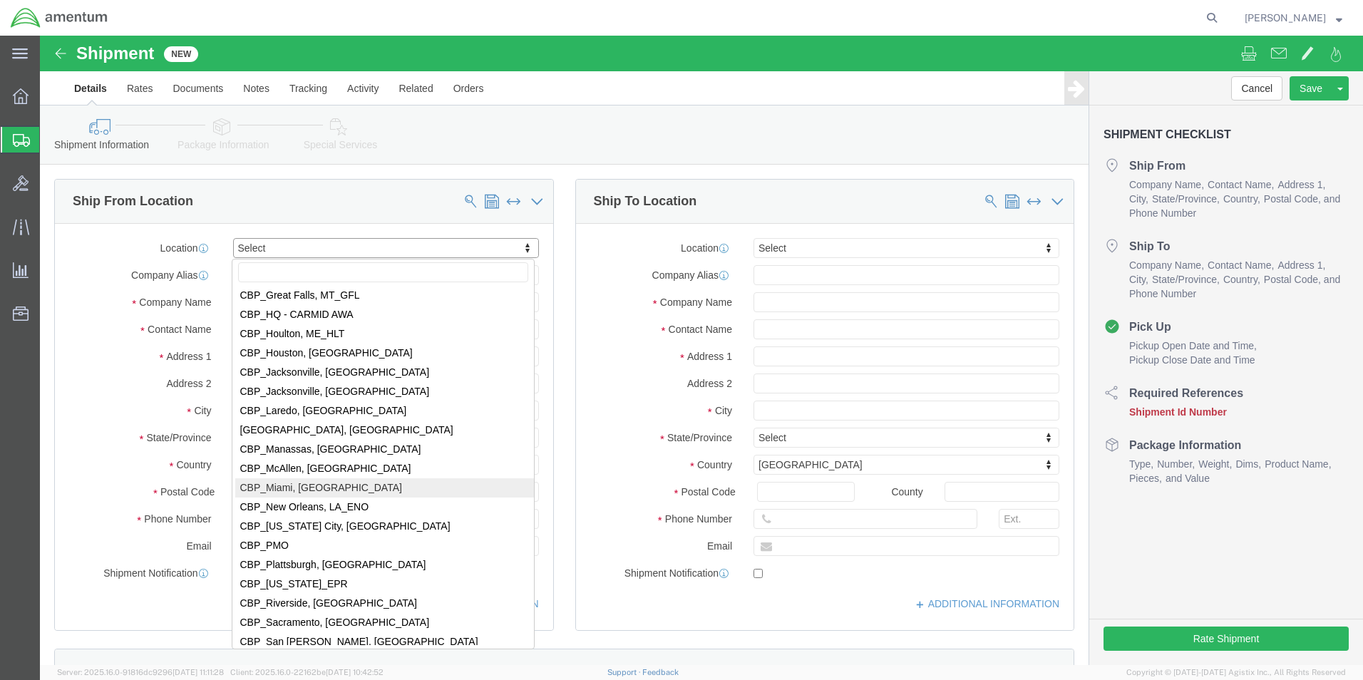
select select "49931"
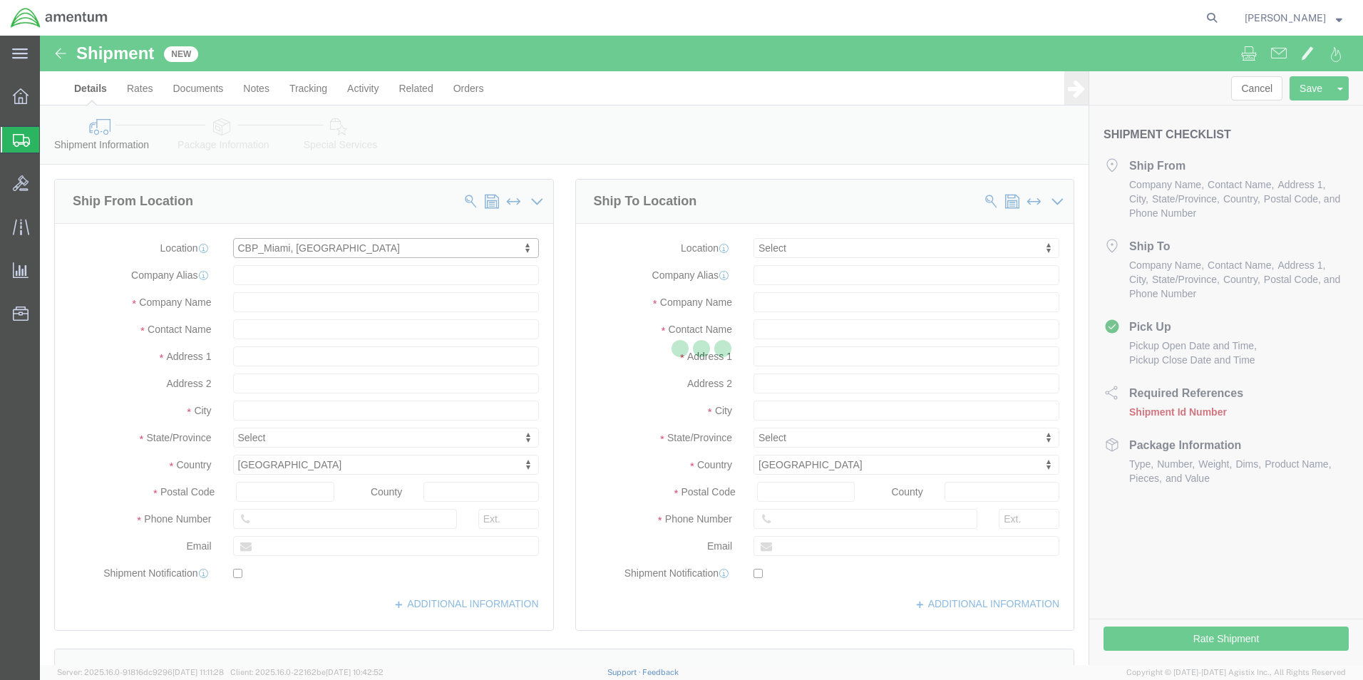
select select "FL"
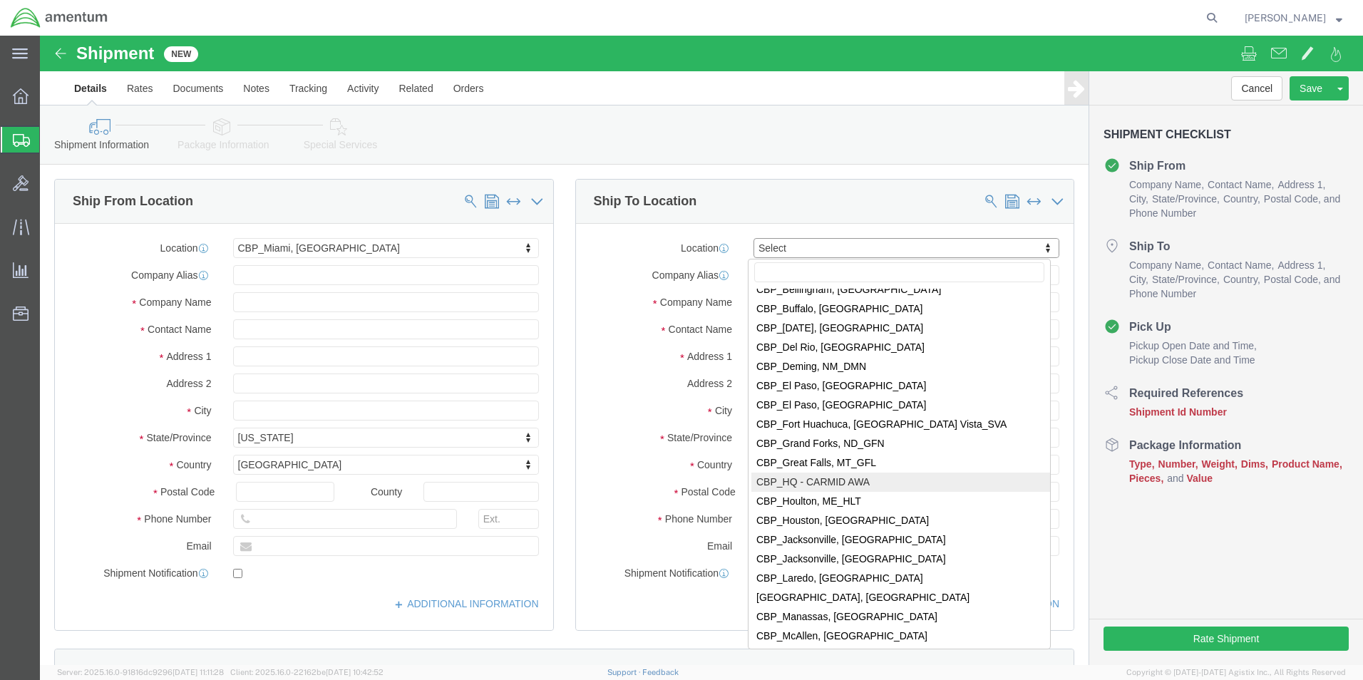
scroll to position [2710, 0]
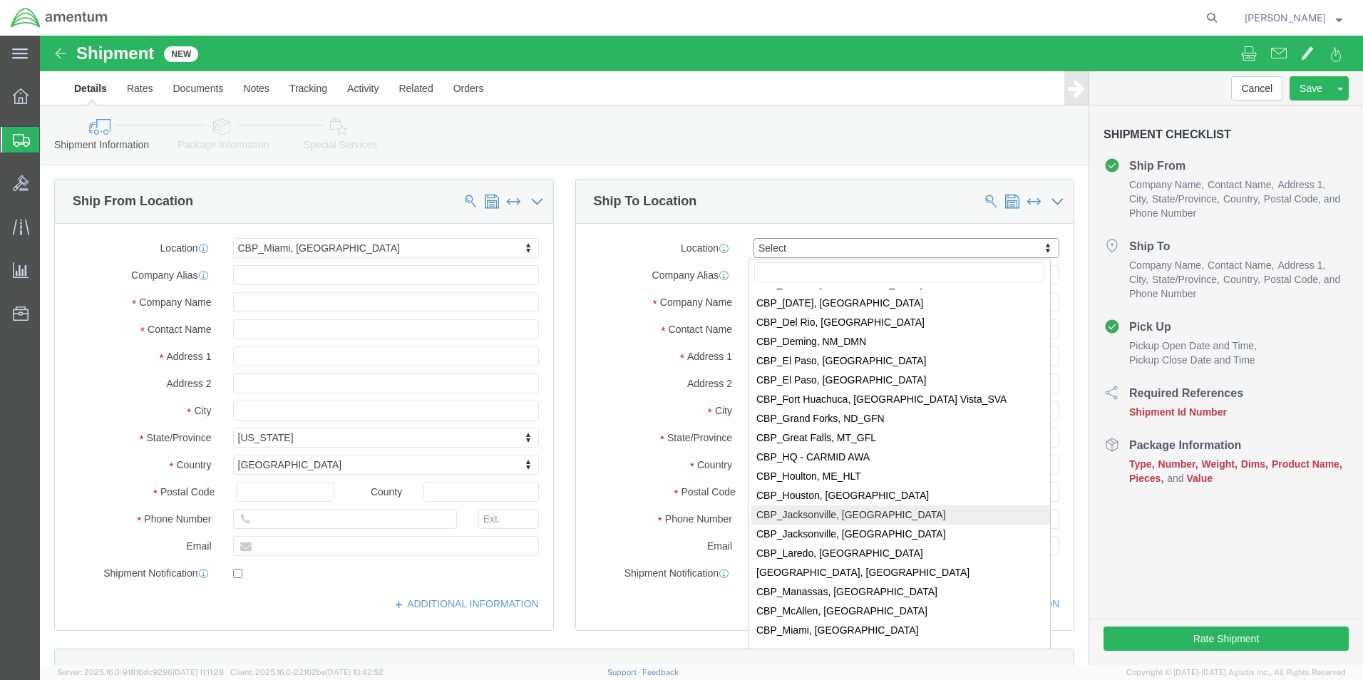
select select "49930"
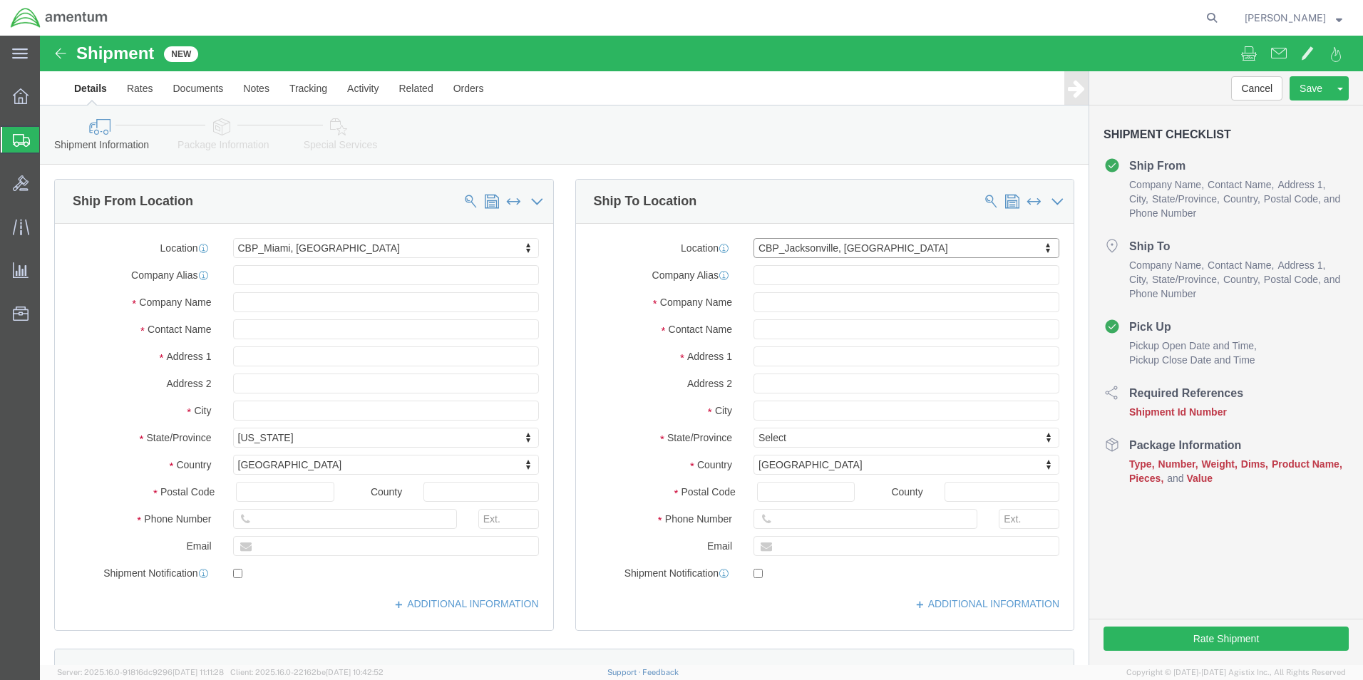
select select "FL"
click input "text"
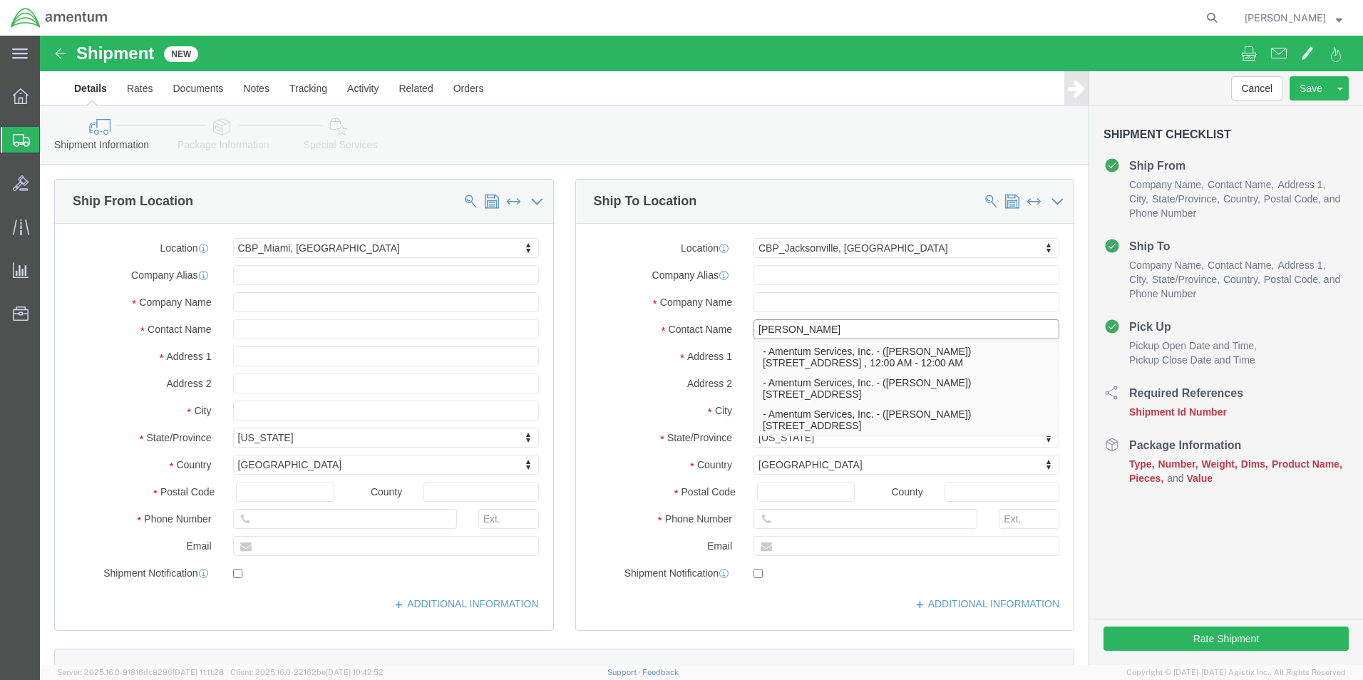
type input "[PERSON_NAME]"
click div "Phone Number"
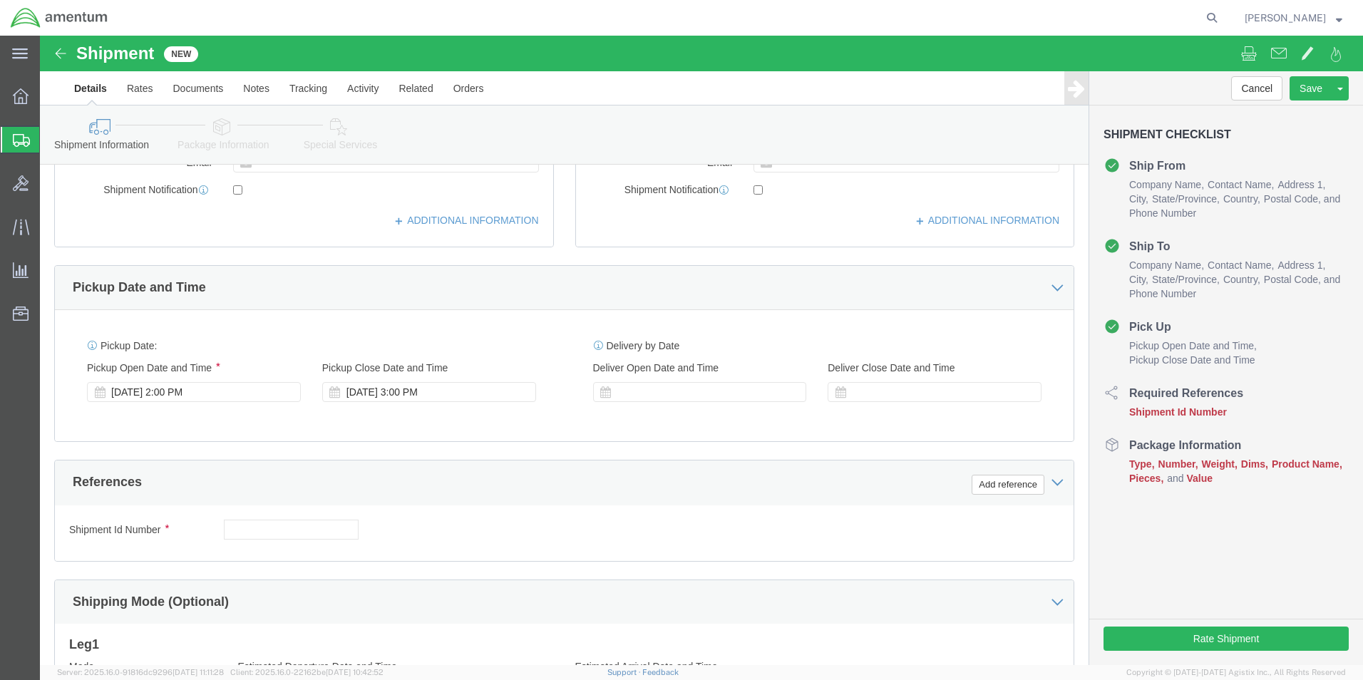
scroll to position [428, 0]
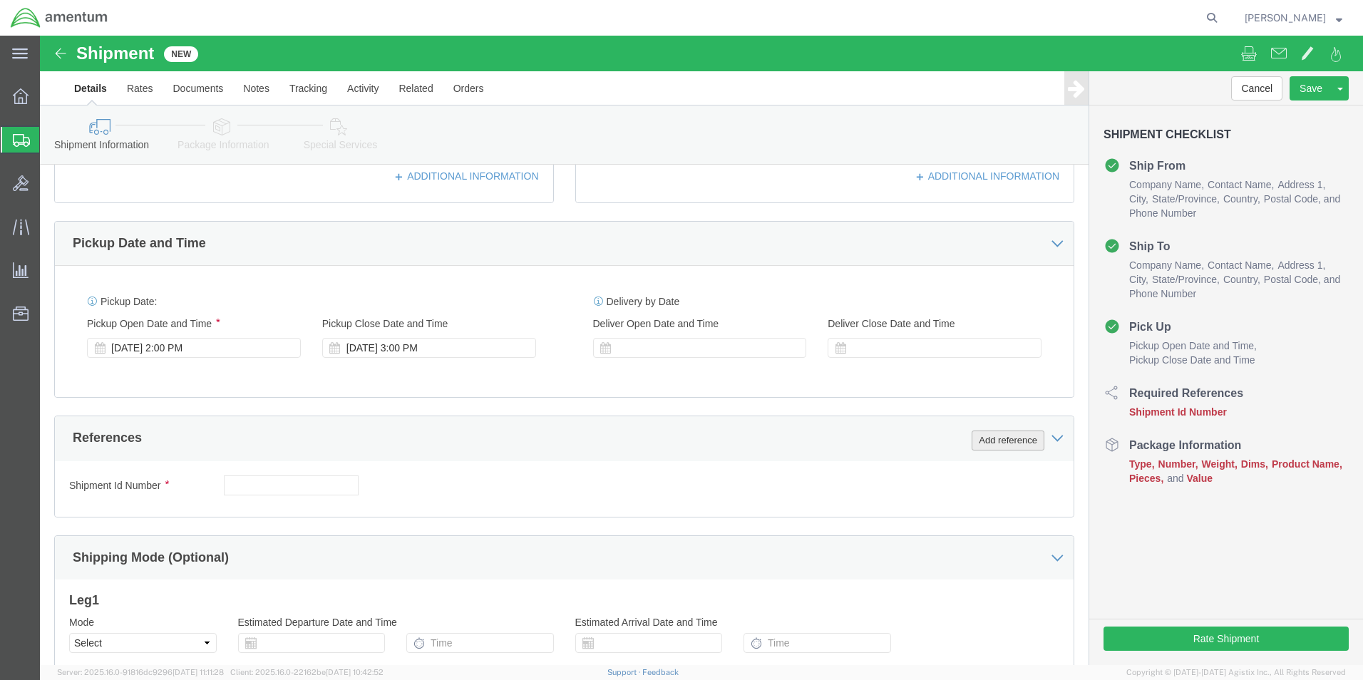
click button "Add reference"
drag, startPoint x: 498, startPoint y: 452, endPoint x: 490, endPoint y: 451, distance: 8.6
click select "Select Account Type Activity ID Airline Appointment Number ASN Batch Request # …"
select select "DEPT"
click select "Select Account Type Activity ID Airline Appointment Number ASN Batch Request # …"
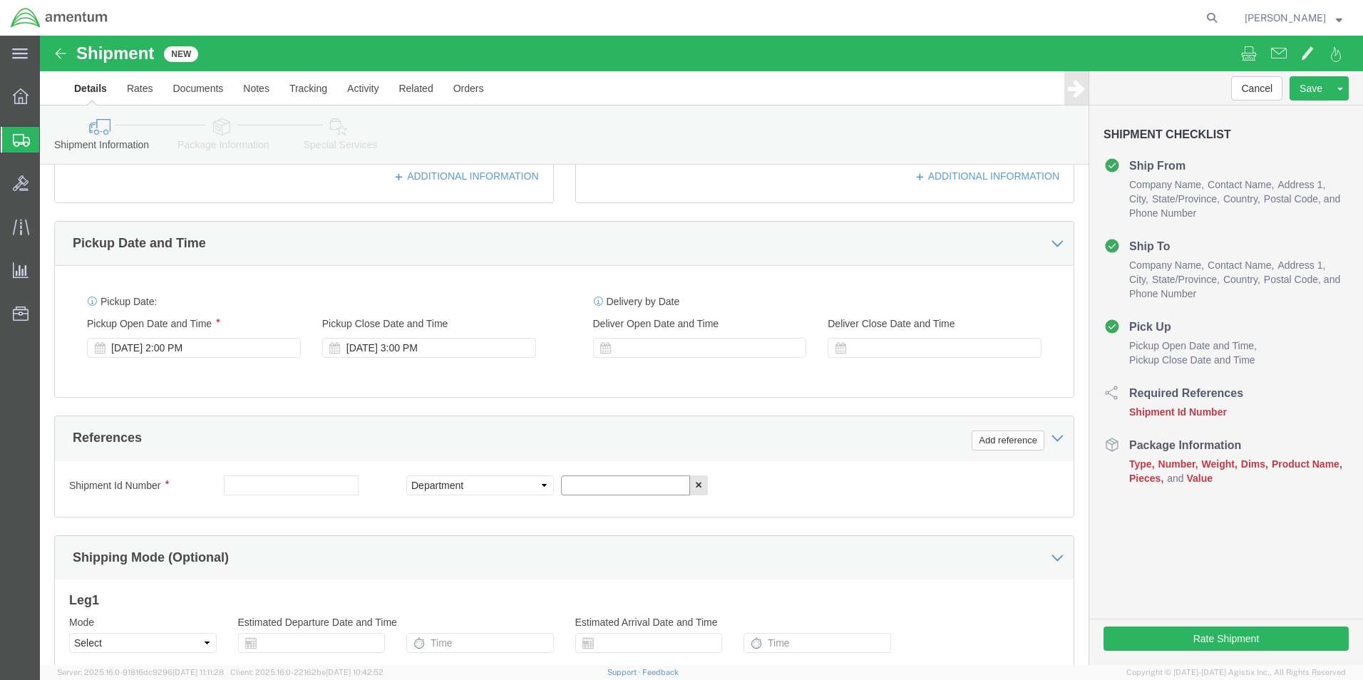
click input "text"
type input "CBP"
click button "Add reference"
click select "Select Account Type Activity ID Airline Appointment Number ASN Batch Request # …"
select select "CUSTREF"
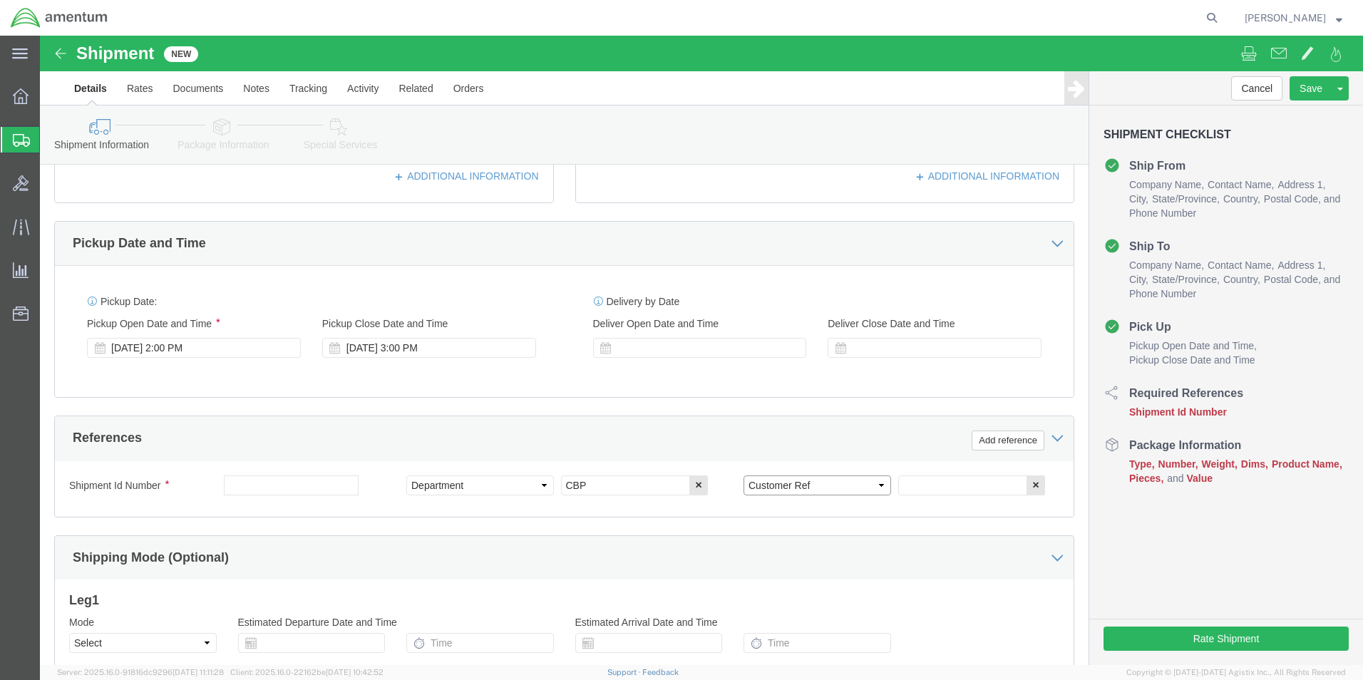
click select "Select Account Type Activity ID Airline Appointment Number ASN Batch Request # …"
click input "text"
type input "REEL ASSY USAGE #324266"
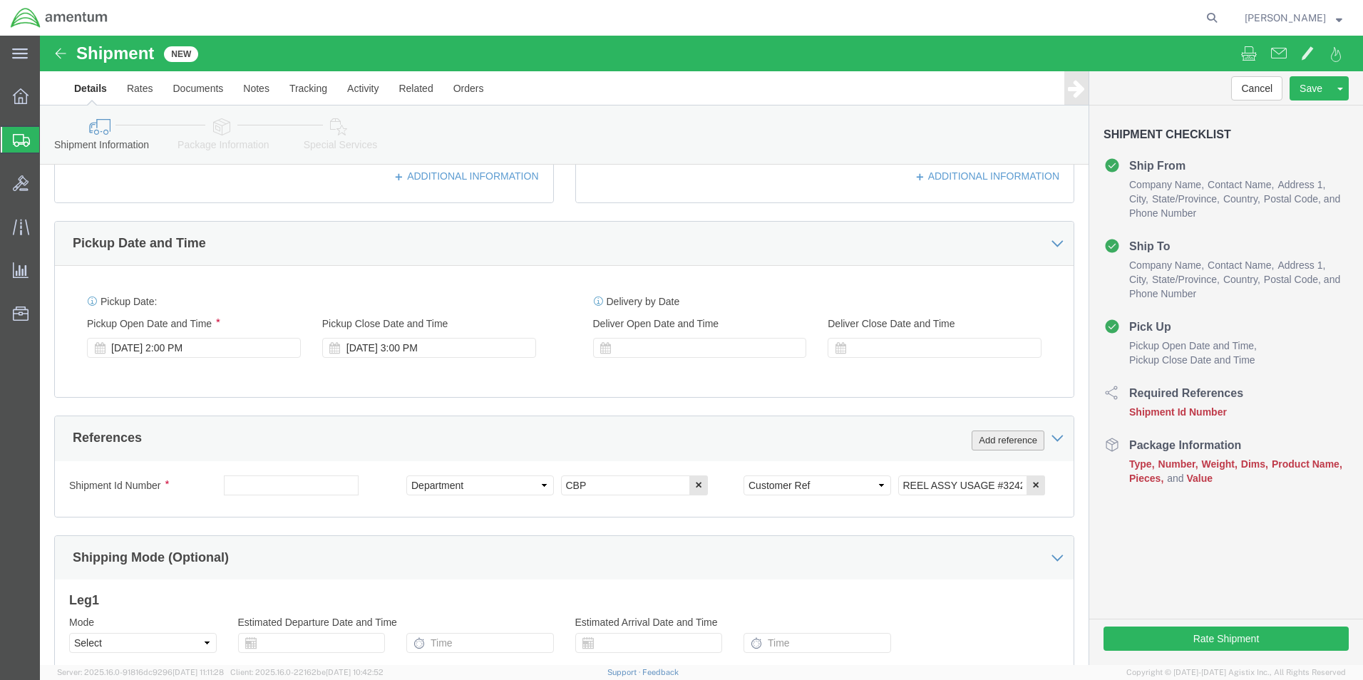
click button "Add reference"
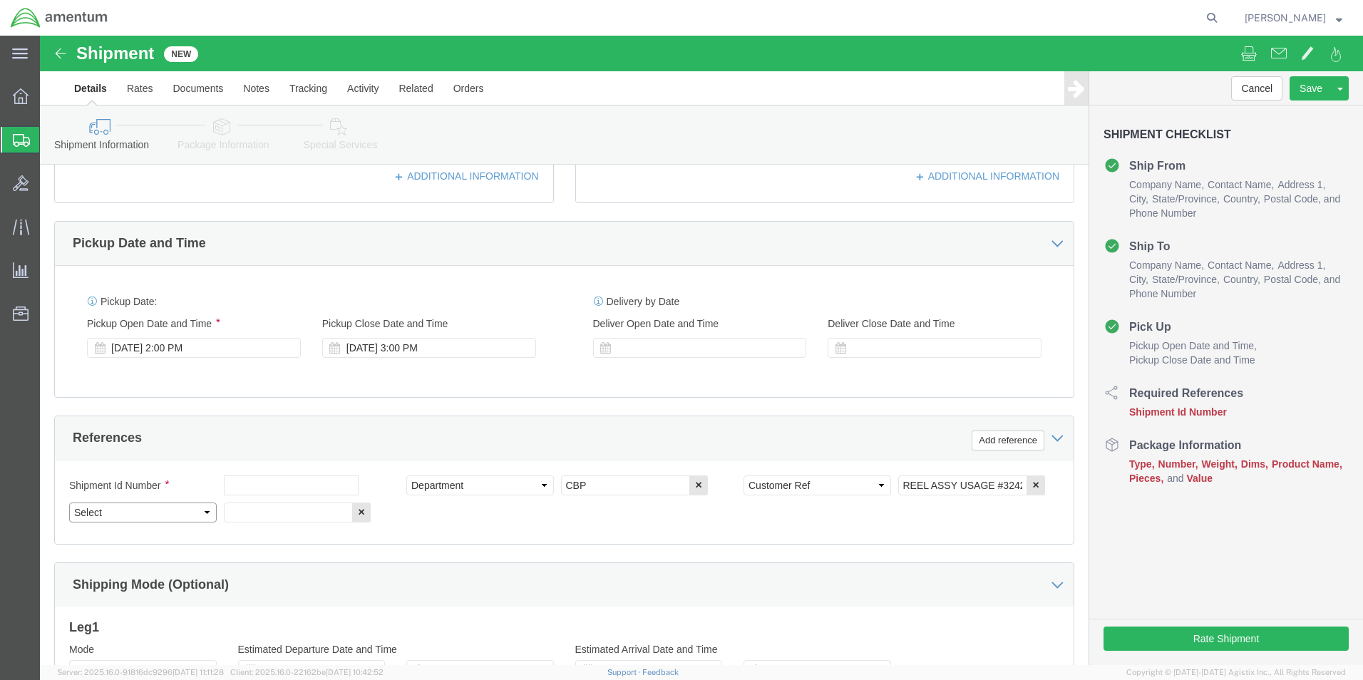
drag, startPoint x: 168, startPoint y: 478, endPoint x: 163, endPoint y: 496, distance: 18.3
click select "Select Account Type Activity ID Airline Appointment Number ASN Batch Request # …"
select select "PROJNUM"
click select "Select Account Type Activity ID Airline Appointment Number ASN Batch Request # …"
click input "text"
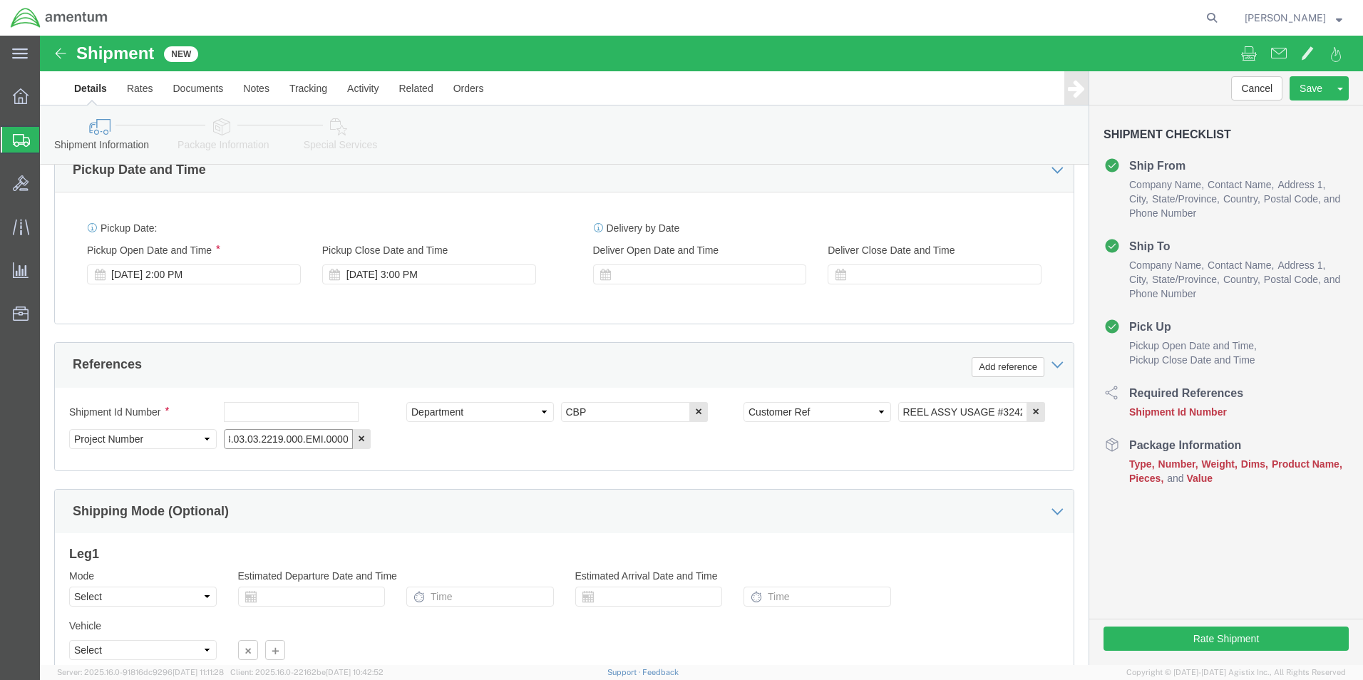
scroll to position [570, 0]
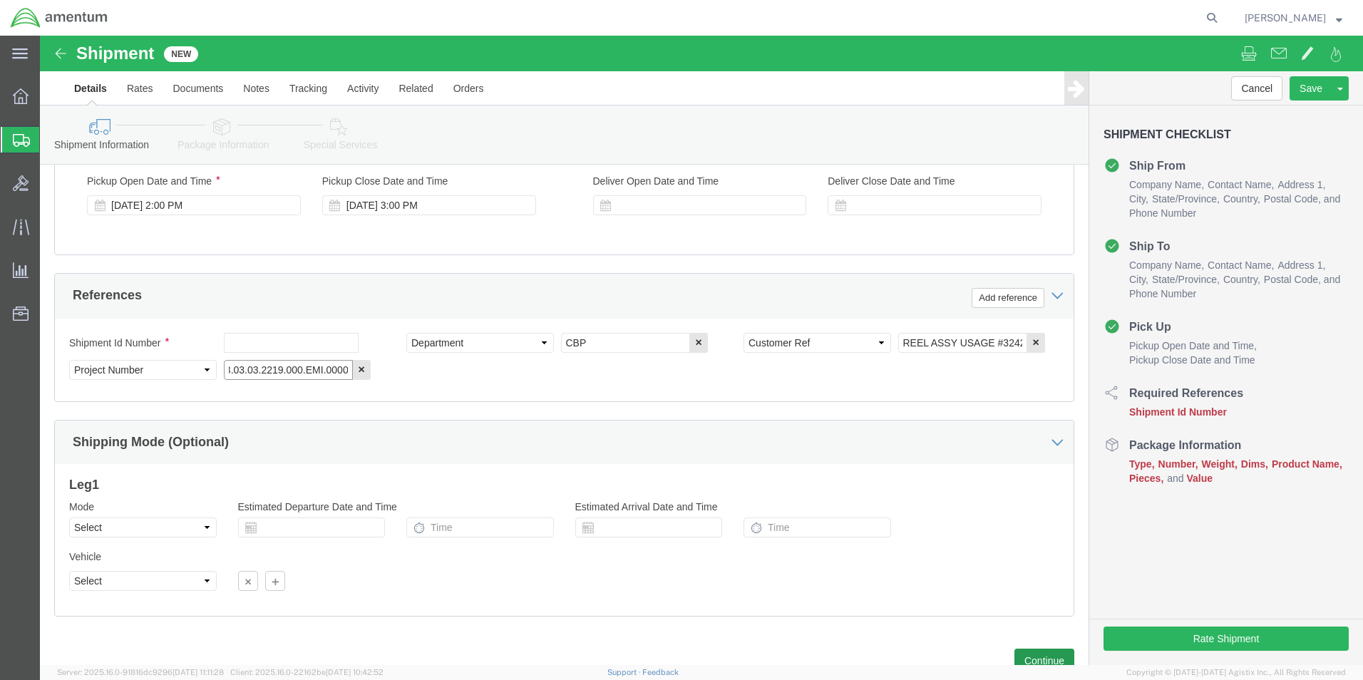
type input "6118.03.03.2219.000.EMI.0000"
click button "Continue"
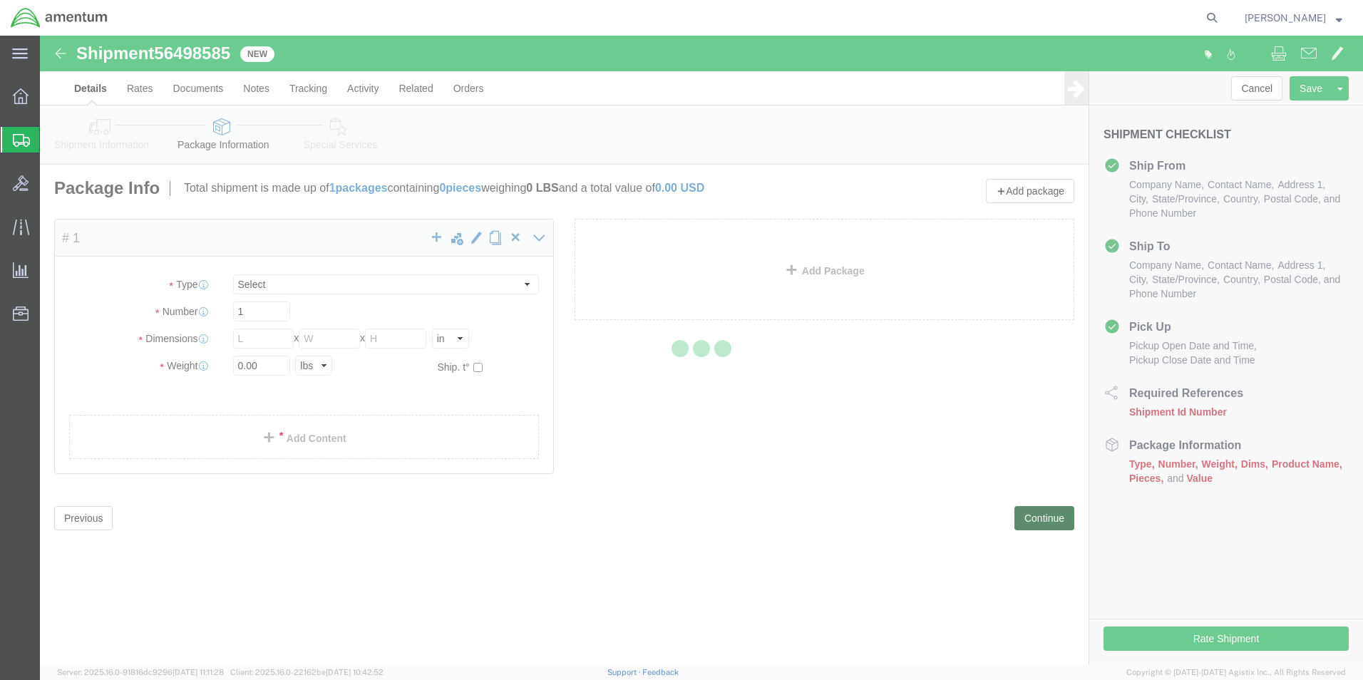
select select "CBOX"
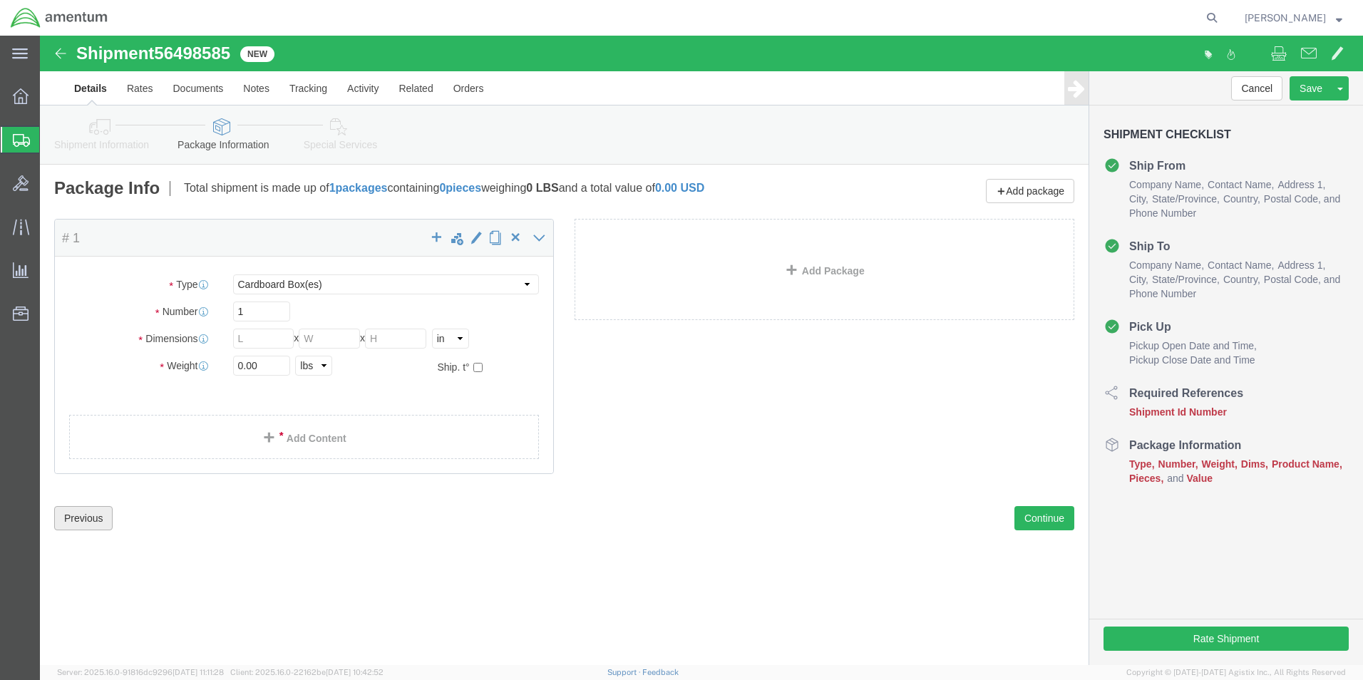
click button "Previous"
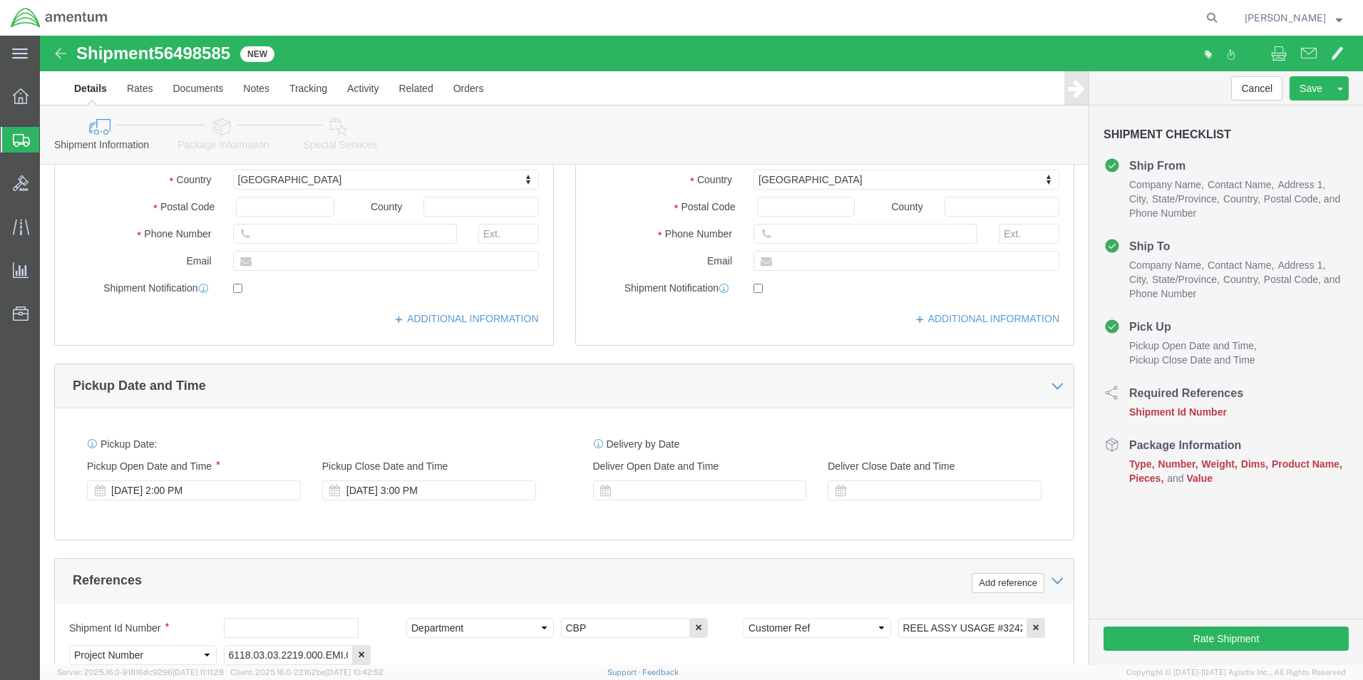
scroll to position [428, 0]
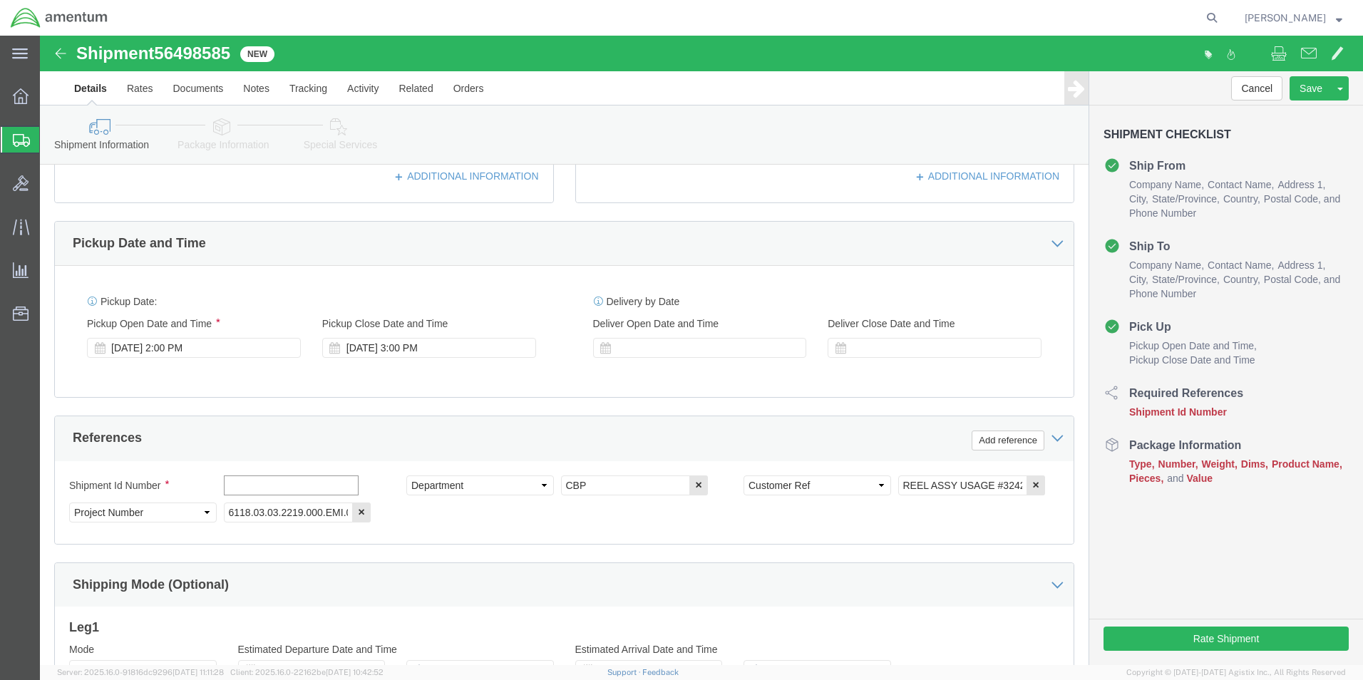
click input "text"
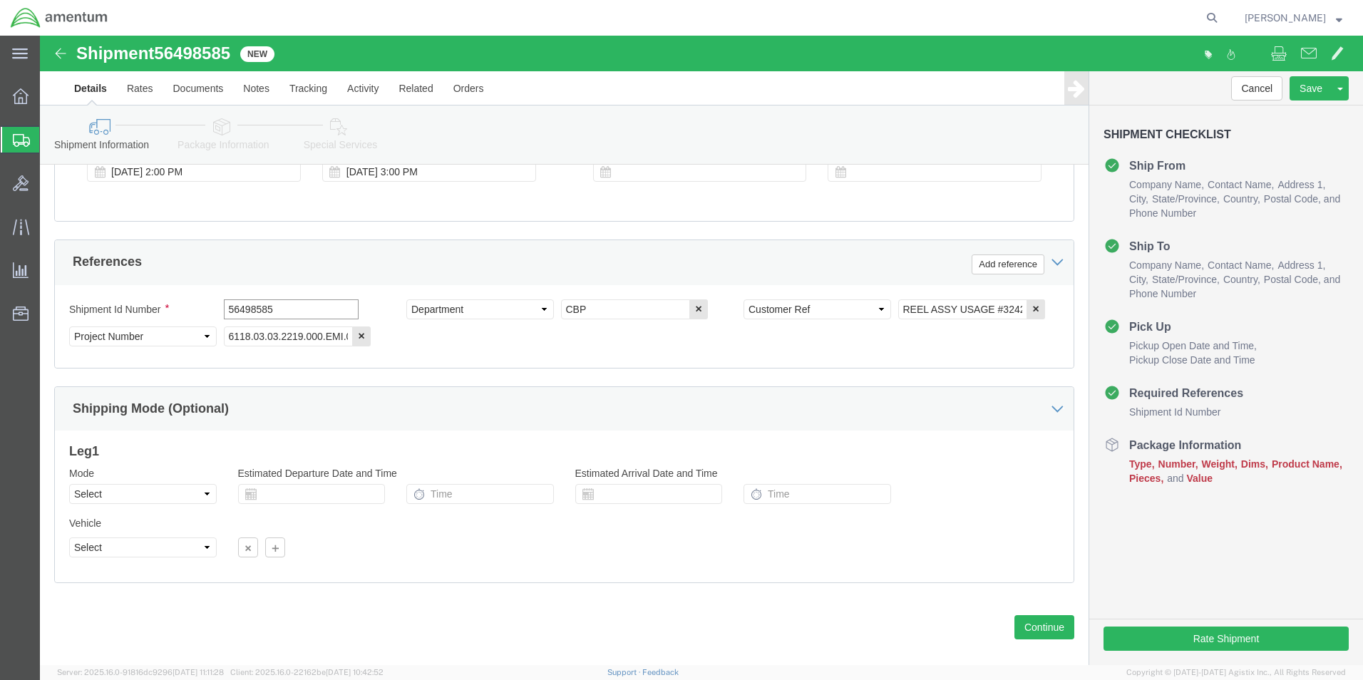
scroll to position [622, 0]
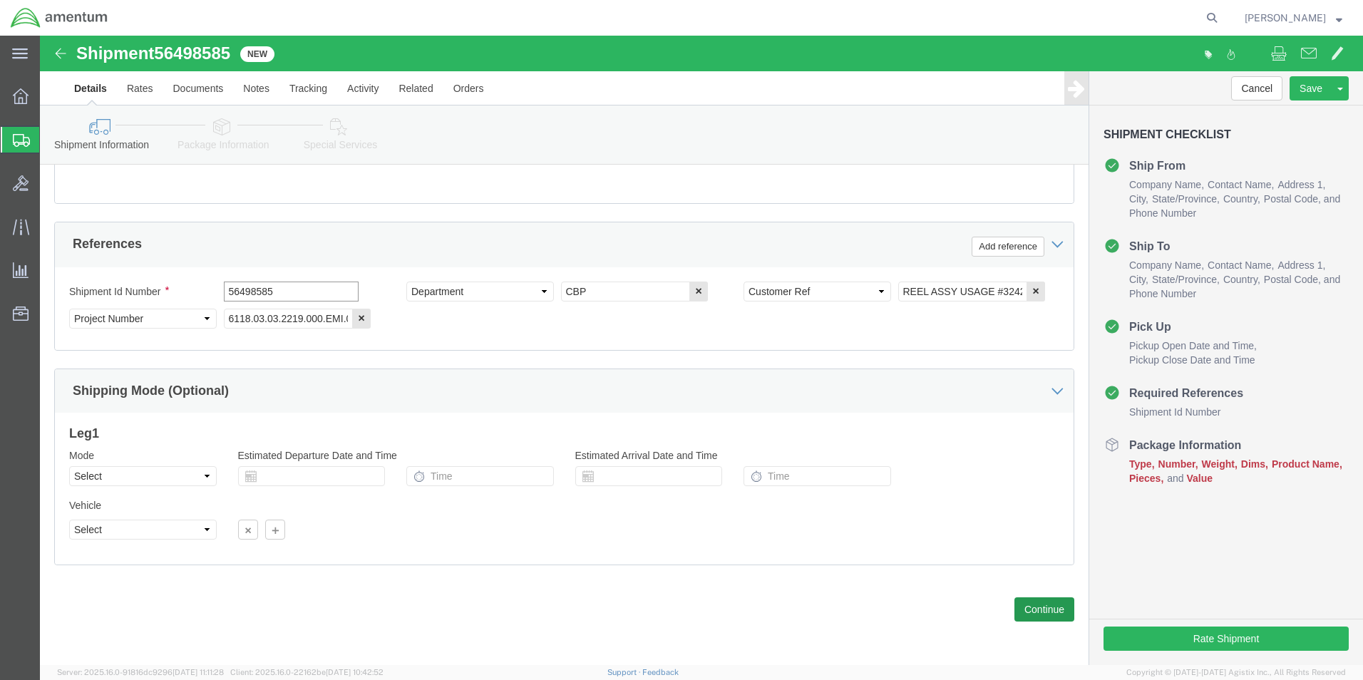
type input "56498585"
click button "Continue"
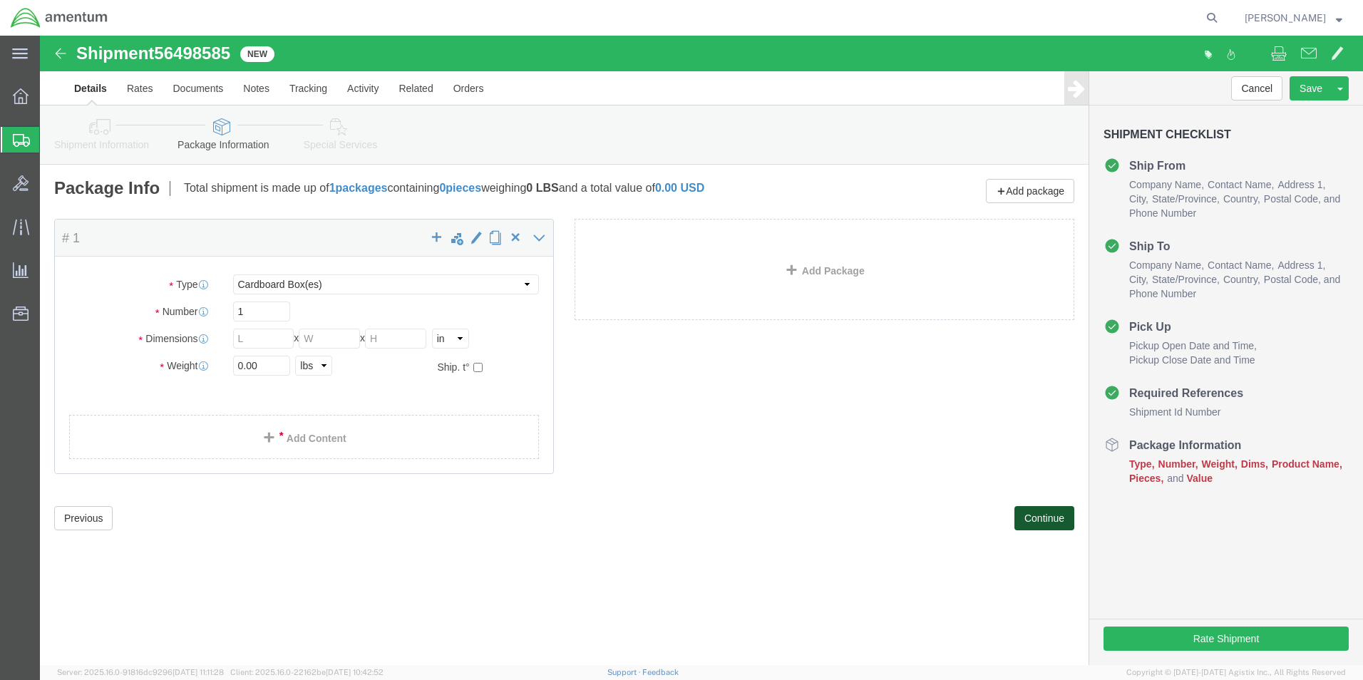
scroll to position [0, 0]
click input "text"
type input "8"
click input "text"
type input "8"
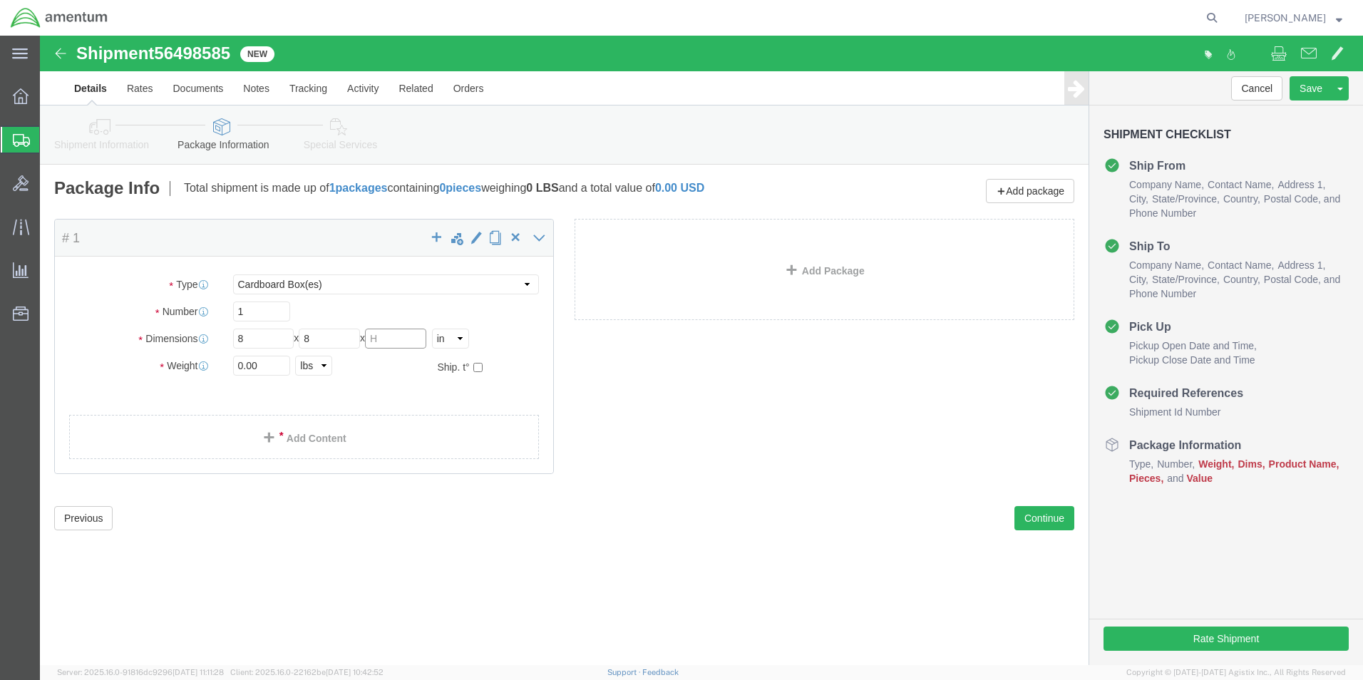
click input "text"
type input "6"
click input "0.00"
type input "2.00"
click div "Package Content # 1 x Package Type Select BCK Boxes Bale(s) Basket(s) Bolt(s) B…"
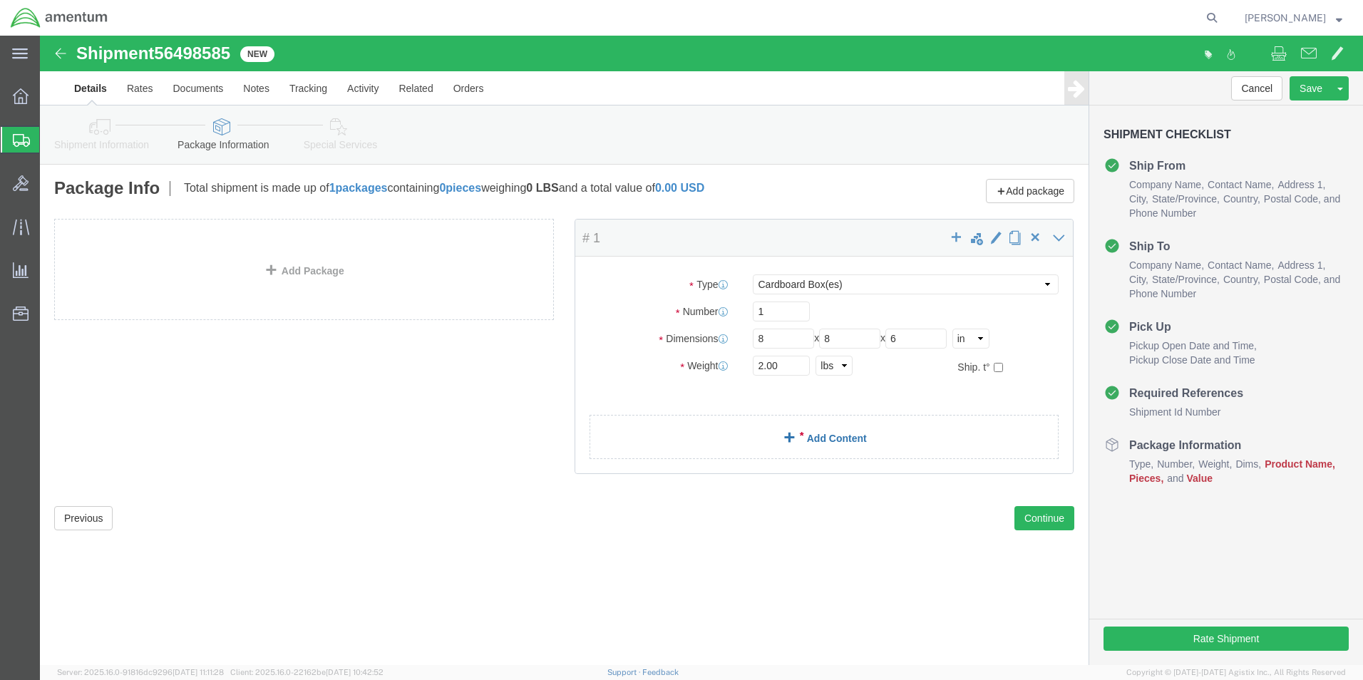
click link "Add Content"
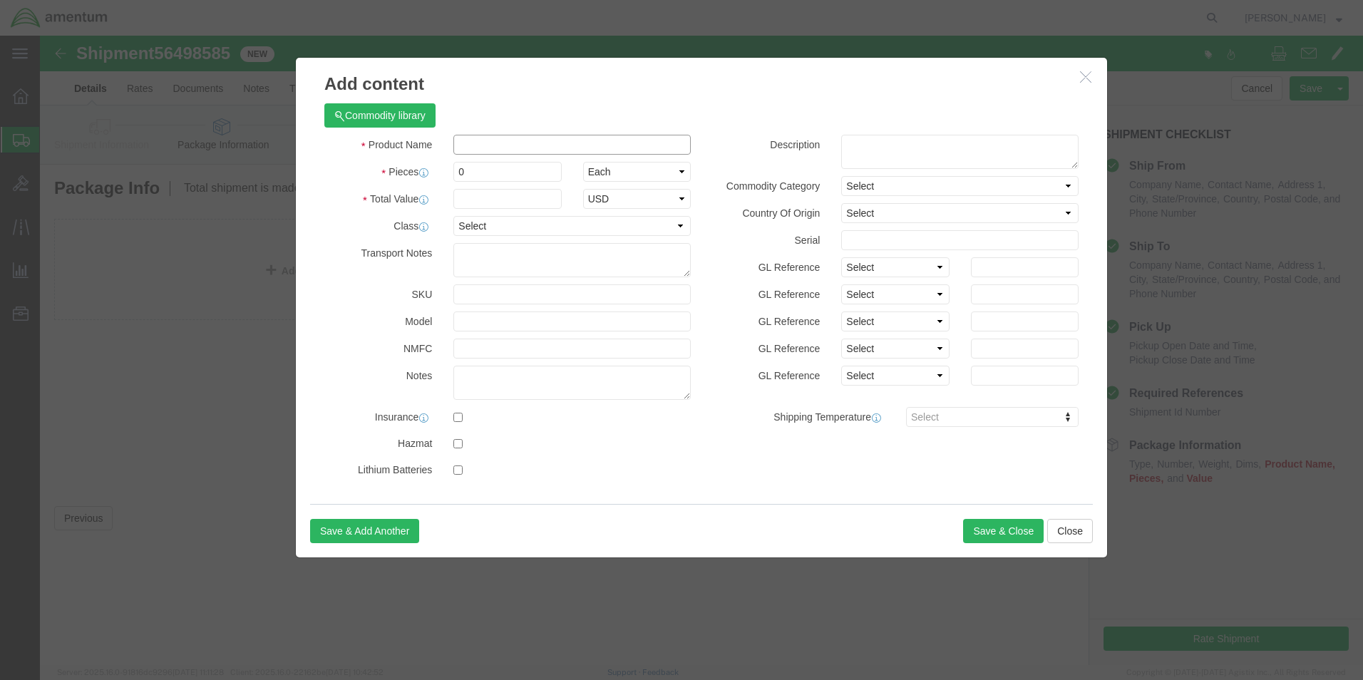
click input "text"
type input "REEL ASSY"
click input "0"
type input "1"
click input "text"
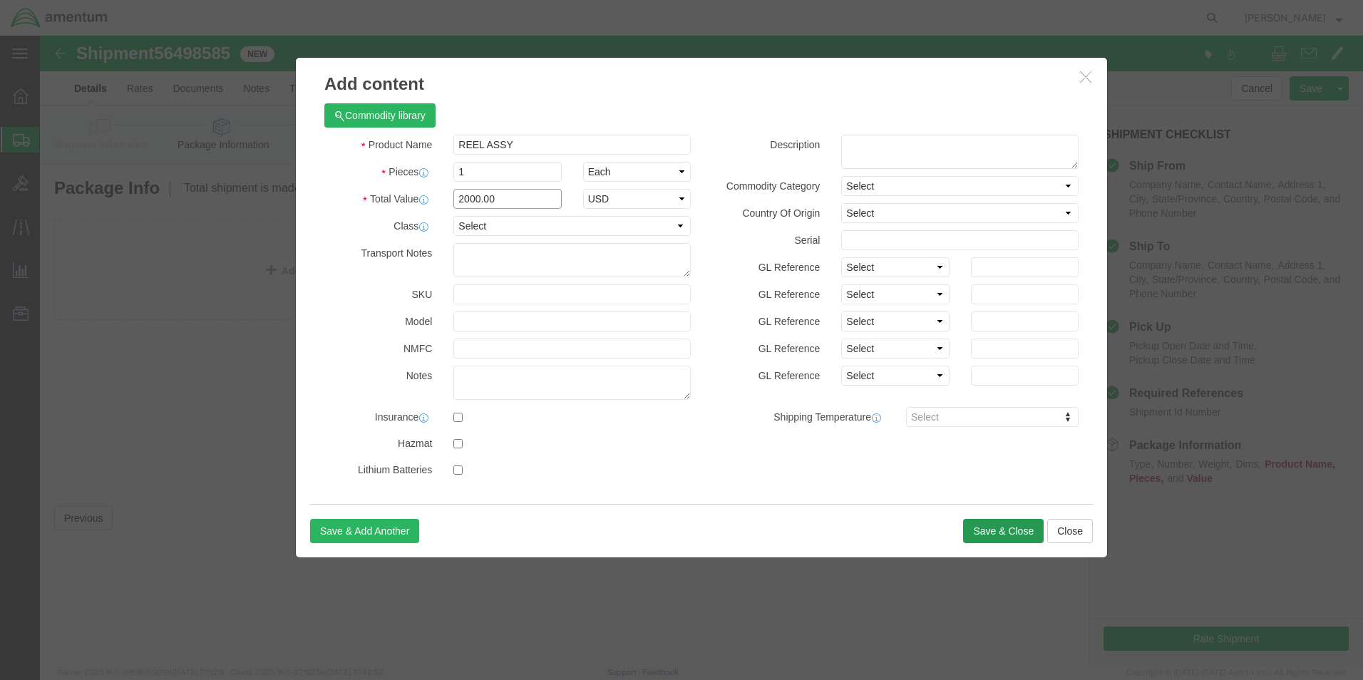
type input "2000.00"
click button "Save & Close"
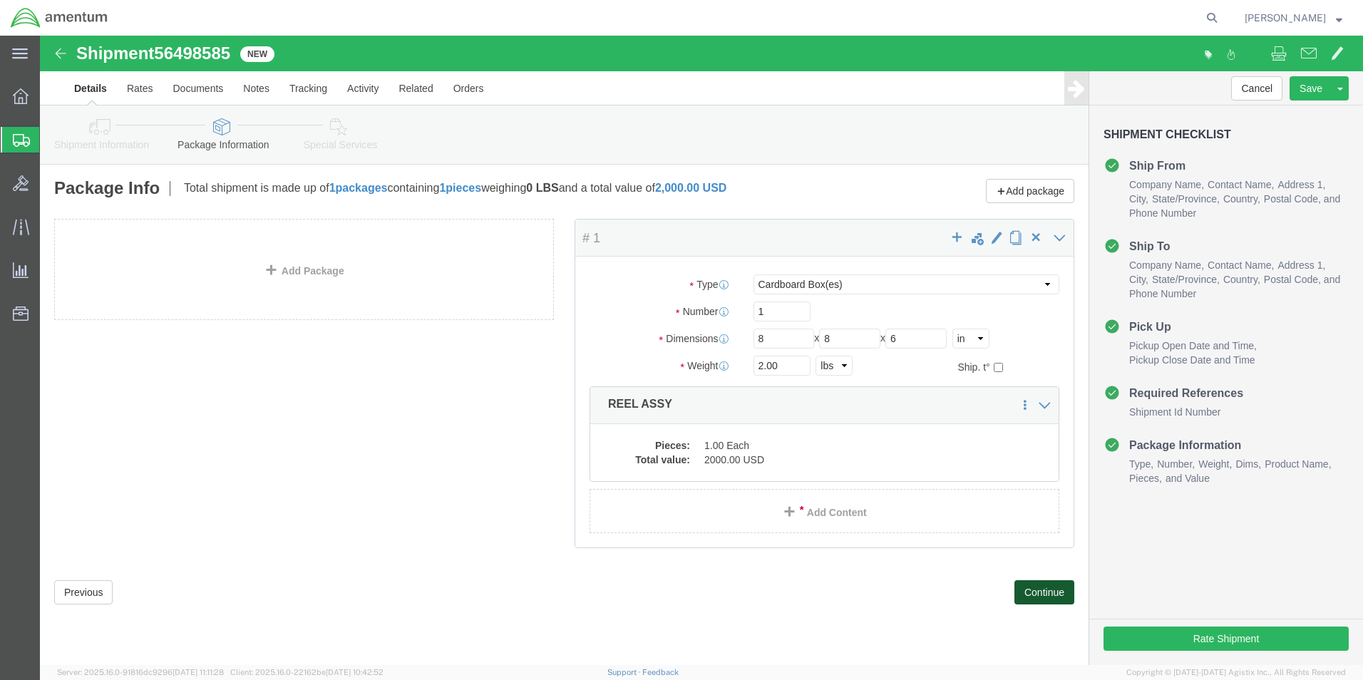
click button "Continue"
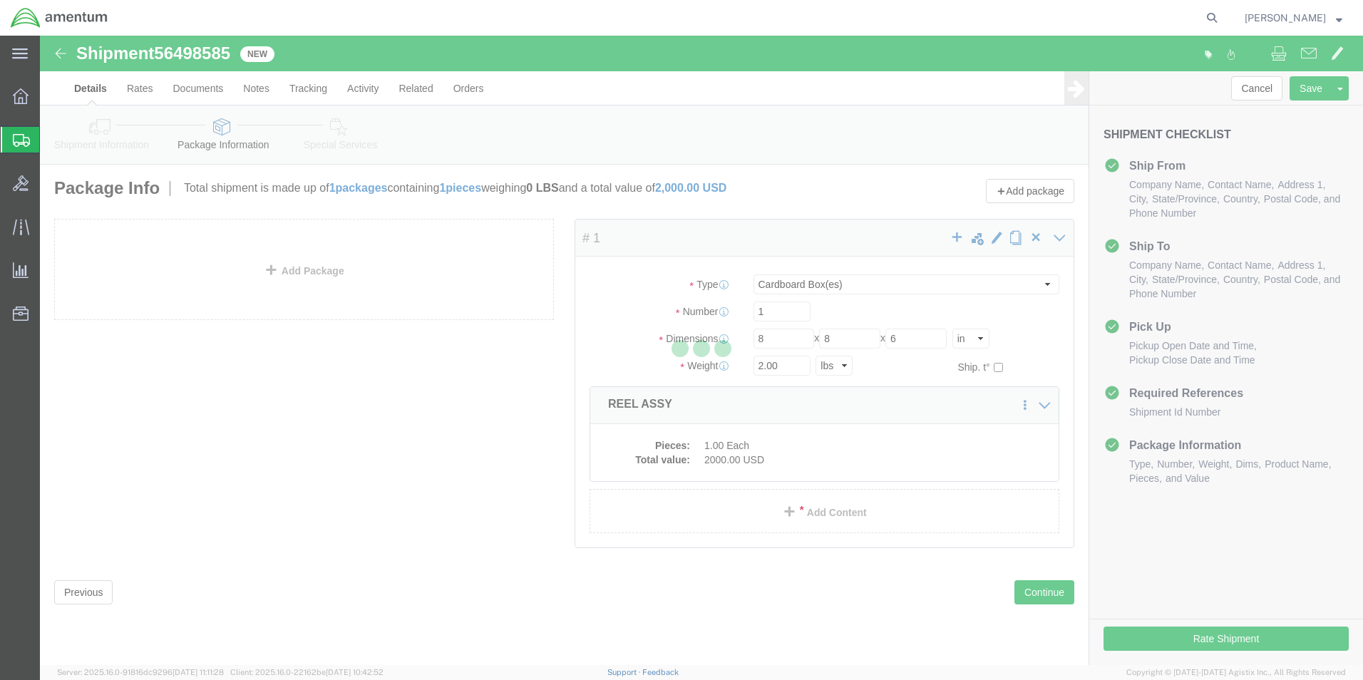
select select
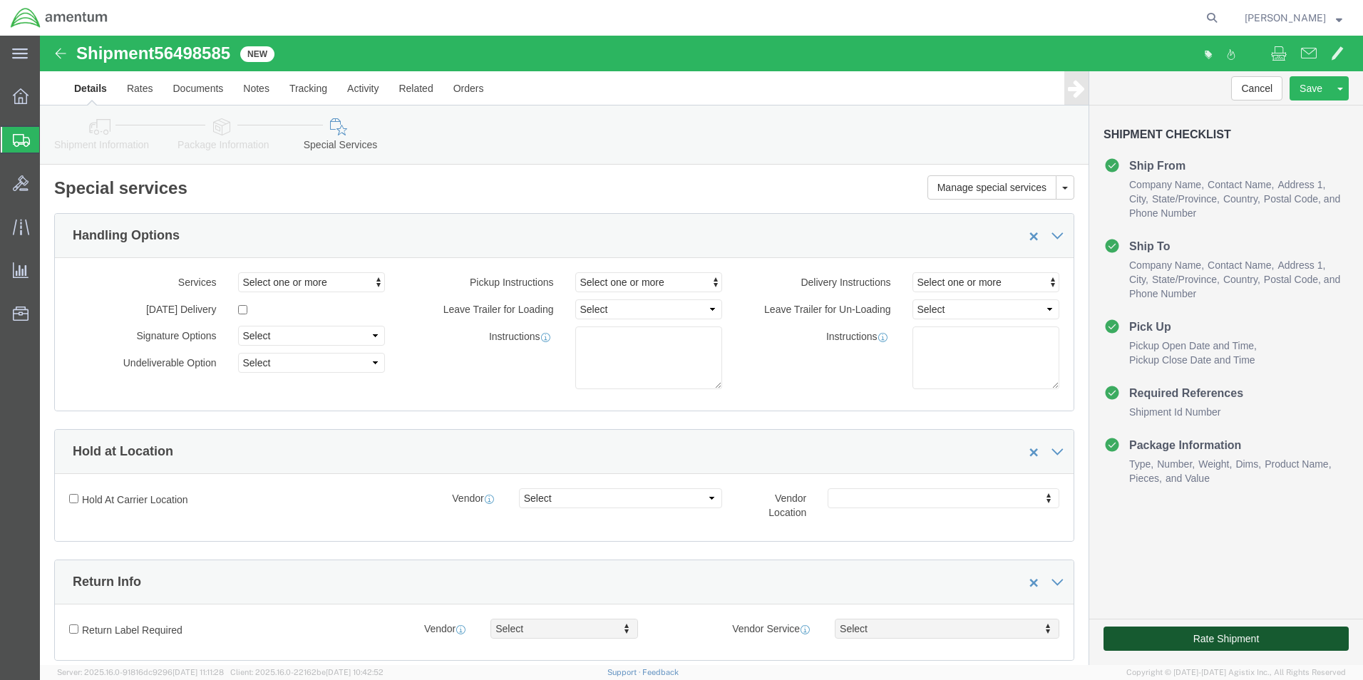
click button "Rate Shipment"
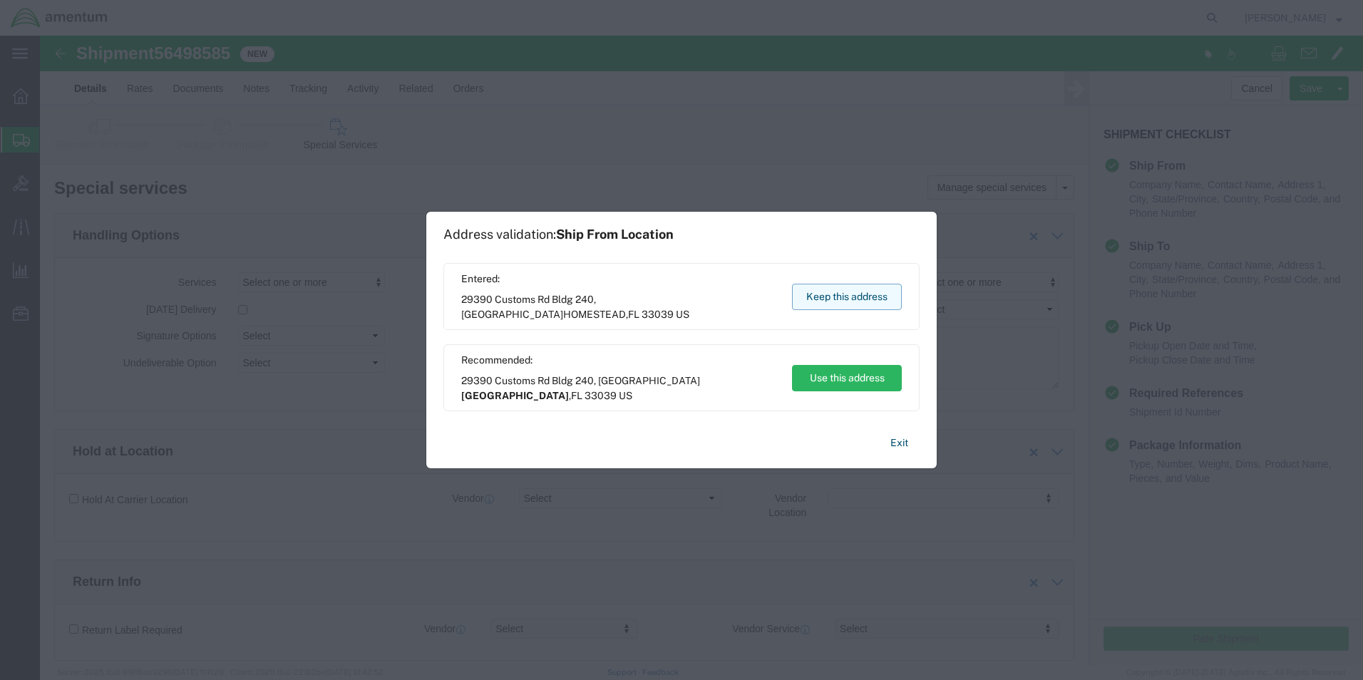
click at [853, 300] on button "Keep this address" at bounding box center [847, 297] width 110 height 26
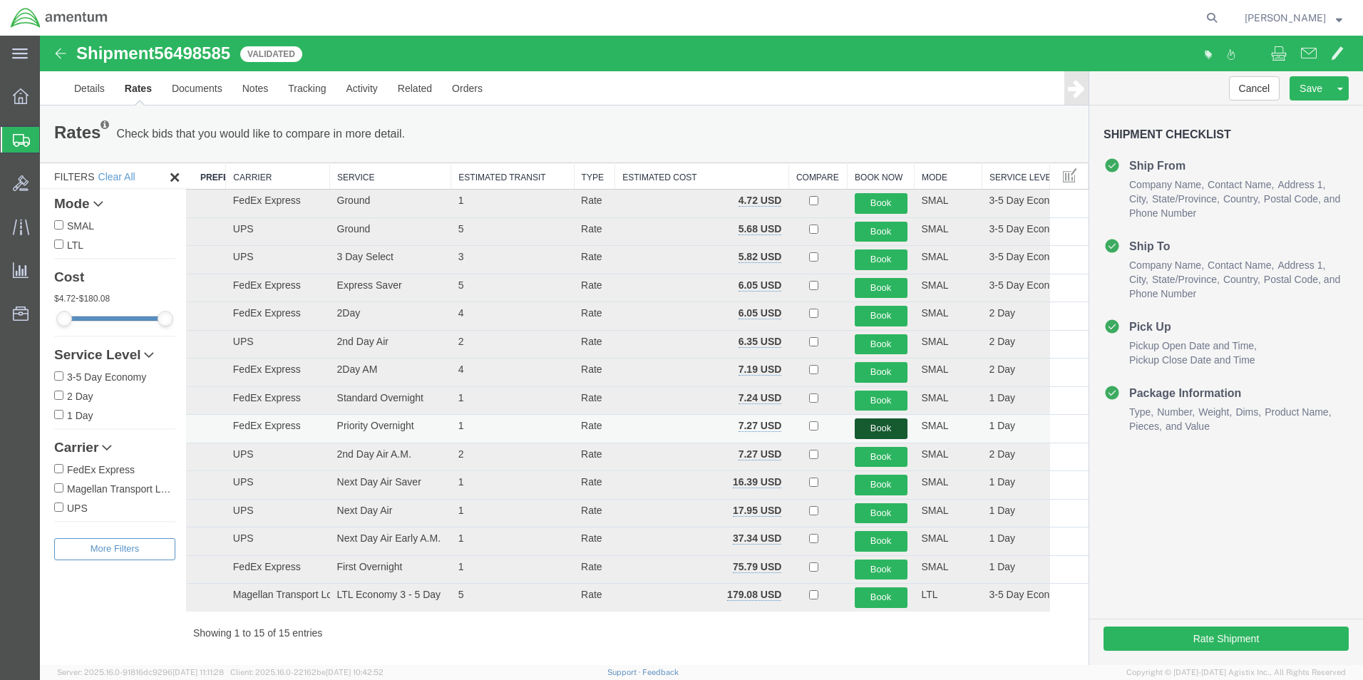
click at [871, 428] on button "Book" at bounding box center [881, 429] width 53 height 21
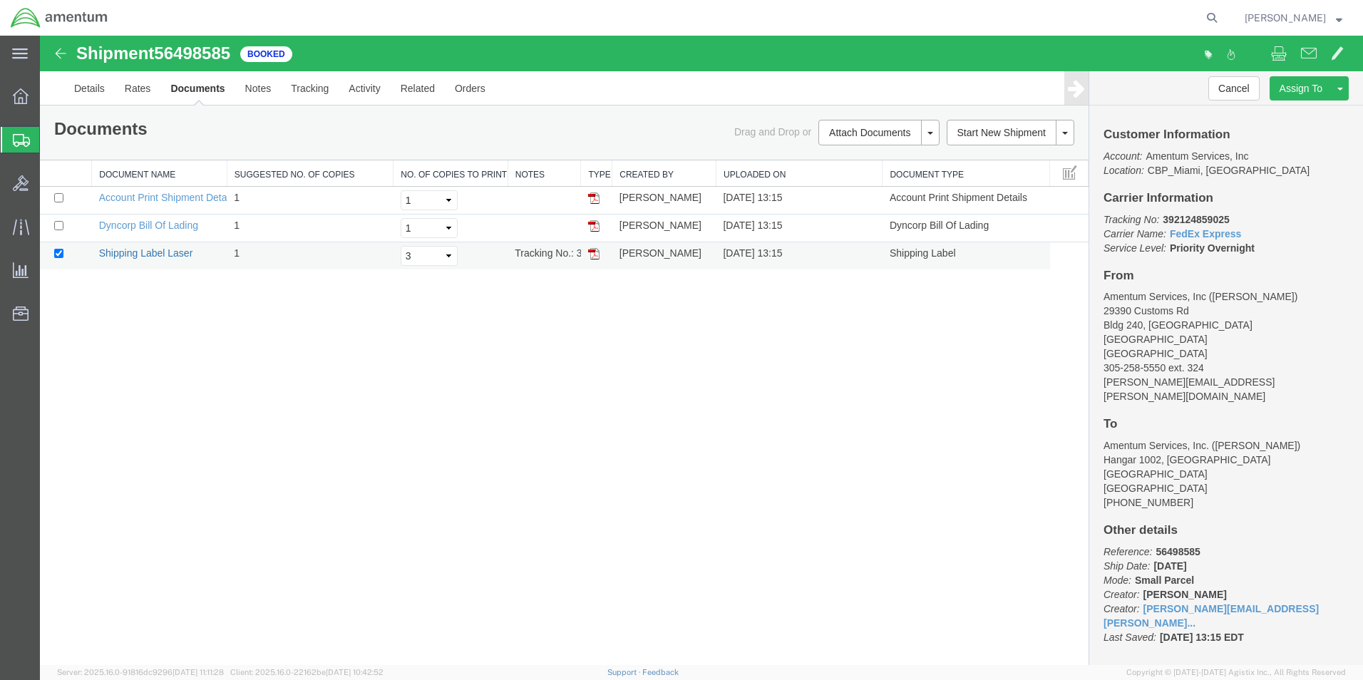
click at [130, 257] on link "Shipping Label Laser" at bounding box center [146, 252] width 94 height 11
